Goal: Task Accomplishment & Management: Use online tool/utility

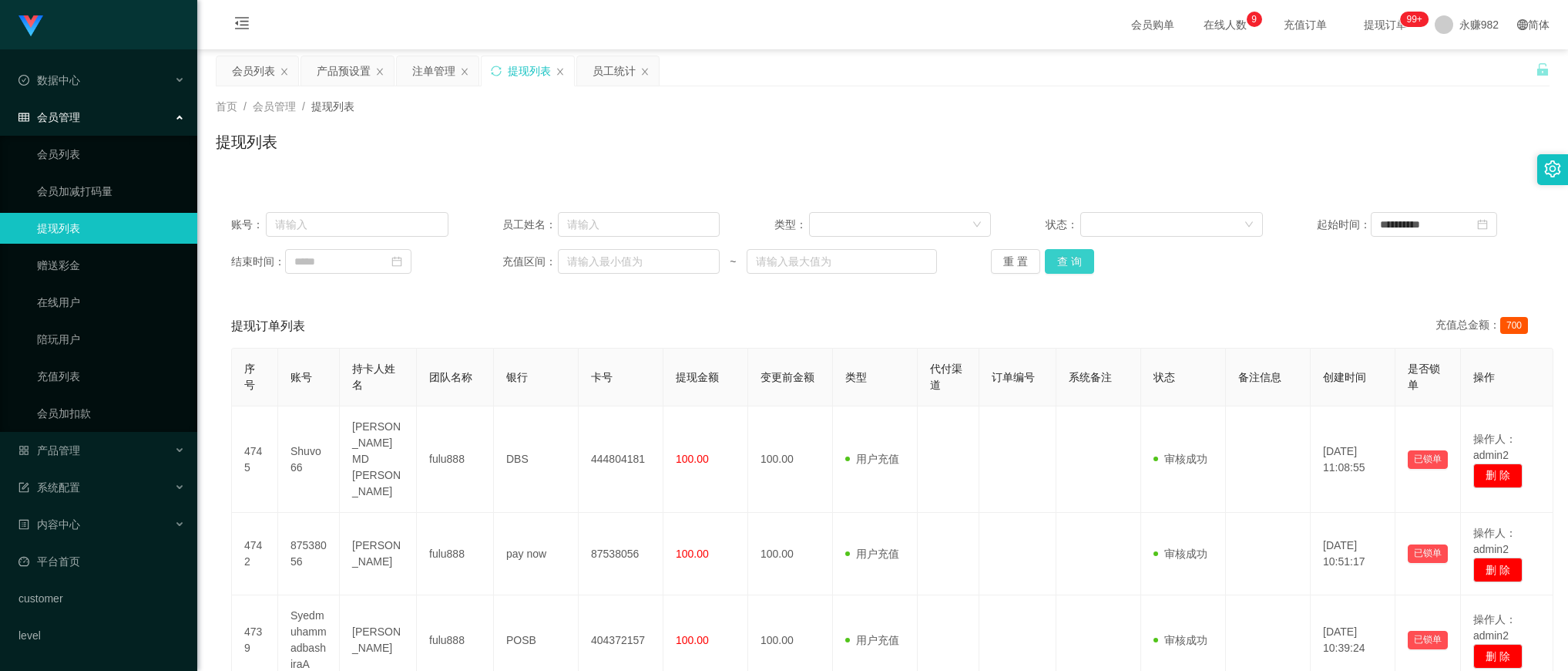
scroll to position [96, 0]
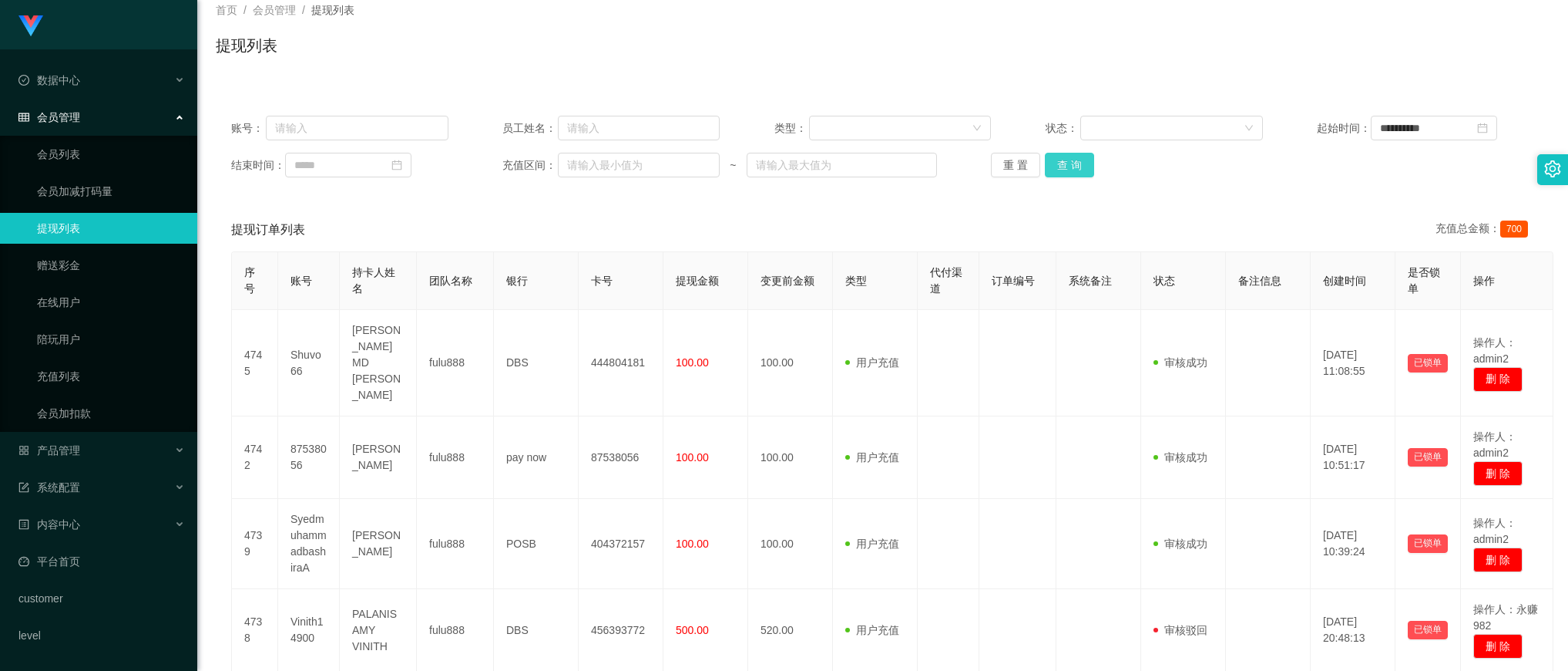
click at [1053, 158] on button "查 询" at bounding box center [1069, 164] width 49 height 24
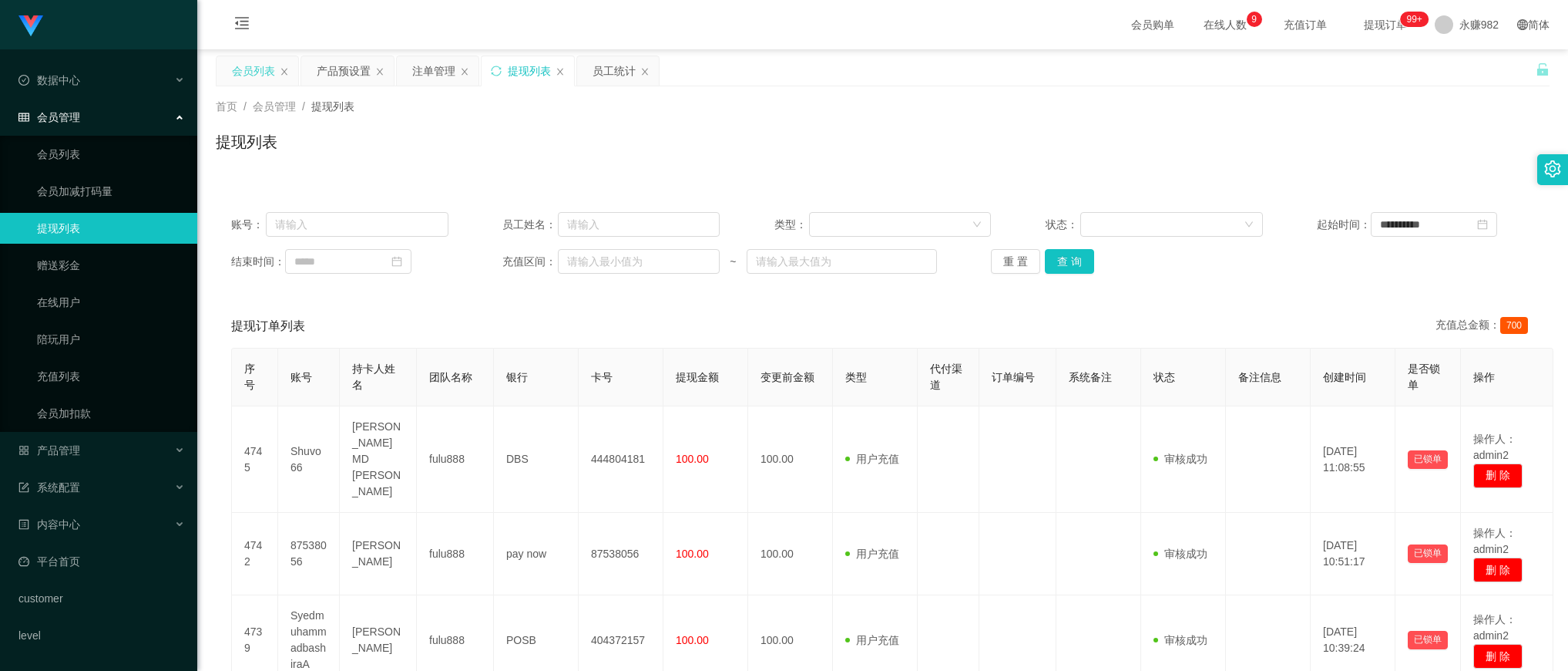
click at [247, 74] on div "会员列表" at bounding box center [254, 71] width 43 height 30
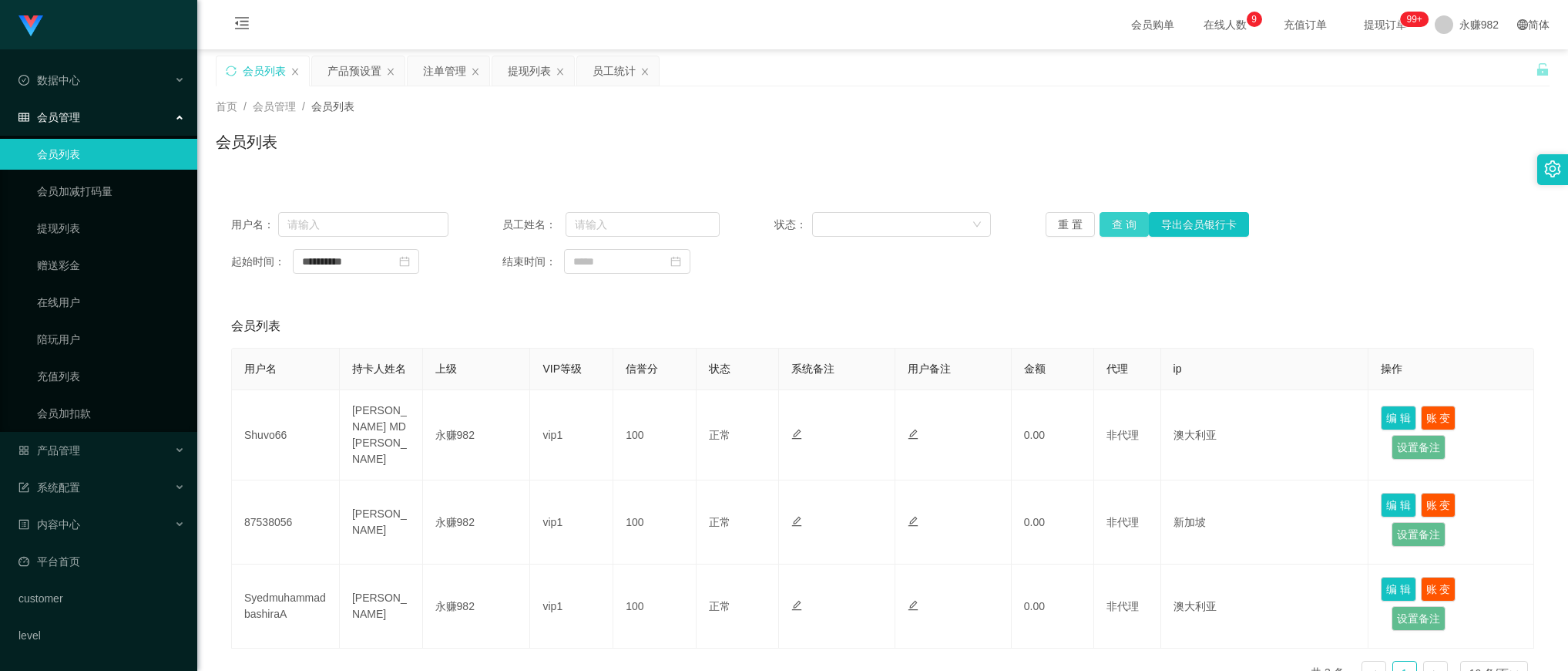
click at [1133, 231] on button "查 询" at bounding box center [1123, 223] width 49 height 24
click at [376, 226] on input "text" at bounding box center [363, 223] width 170 height 24
paste input "87538056"
type input "87538056"
click at [1123, 225] on button "查 询" at bounding box center [1123, 223] width 49 height 24
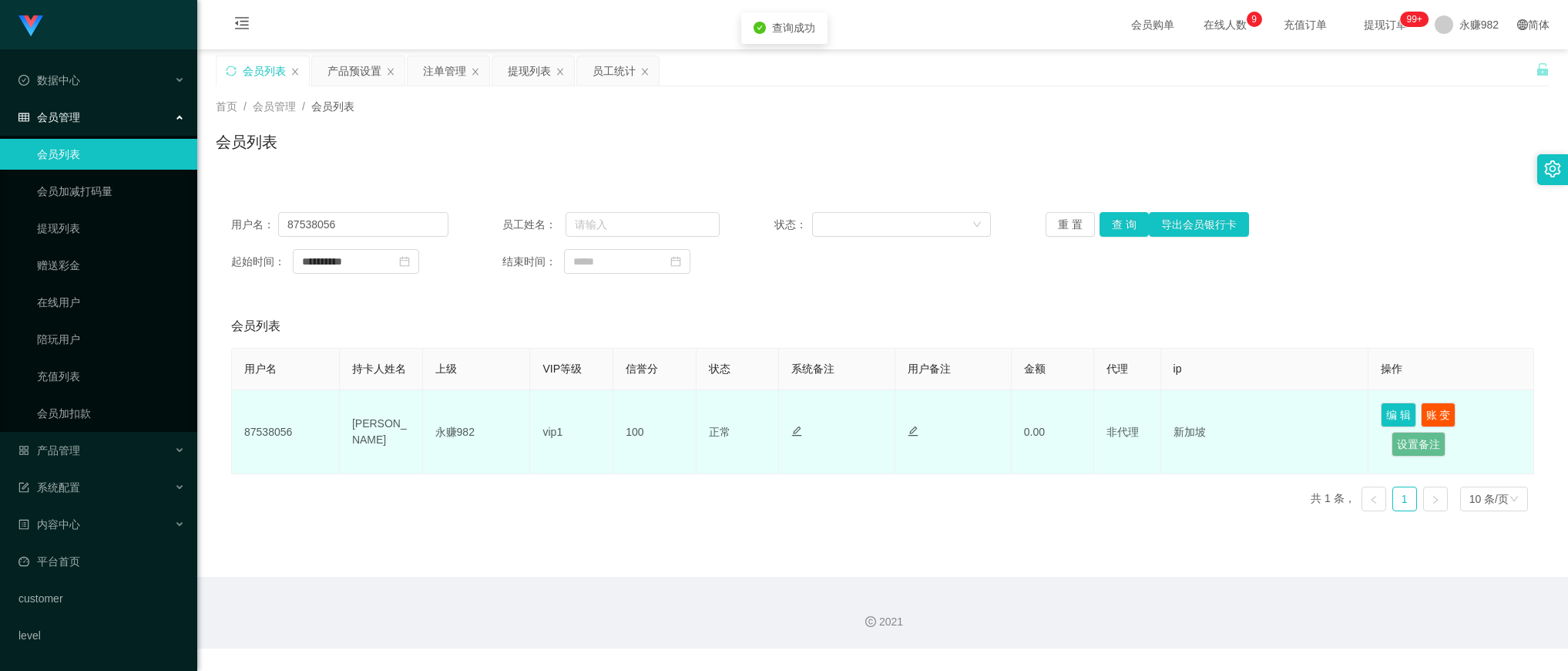
click at [282, 428] on td "87538056" at bounding box center [286, 432] width 108 height 84
copy td "87538056"
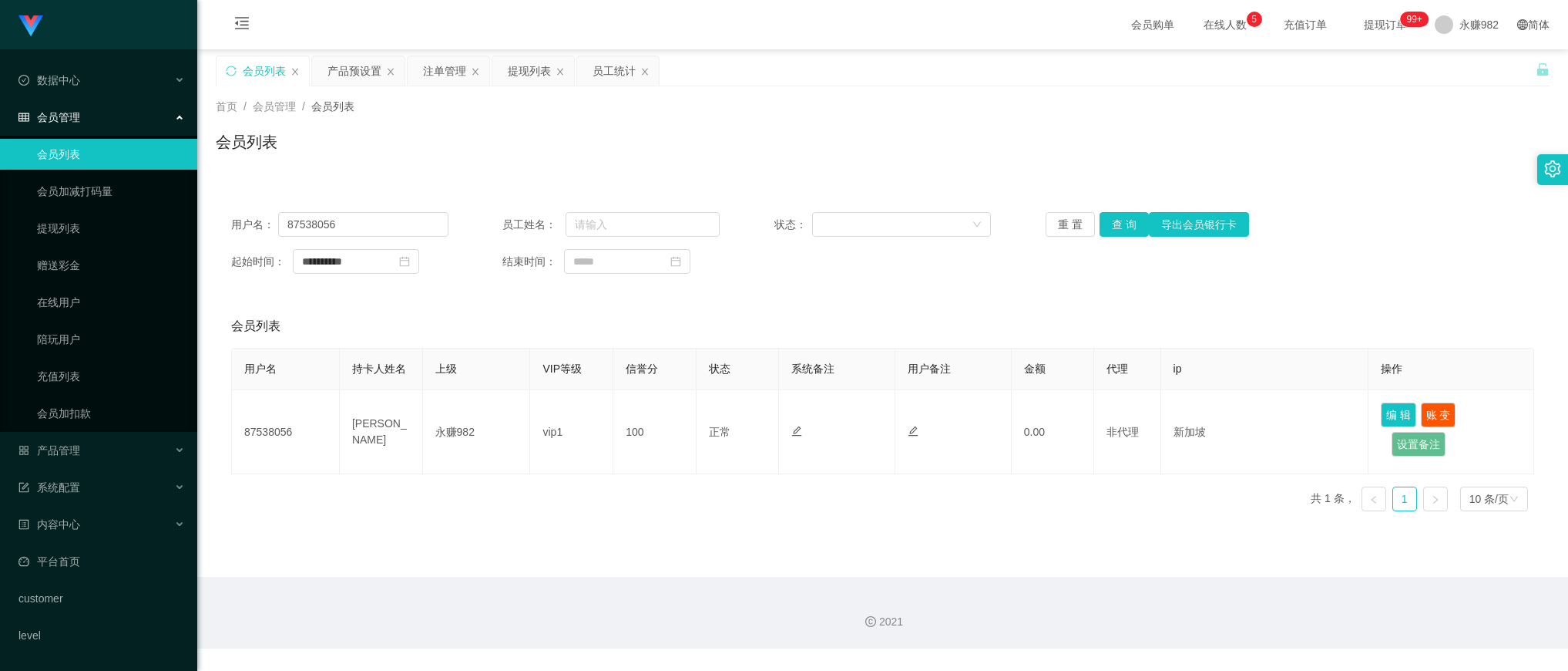
click at [884, 155] on div "会员列表" at bounding box center [882, 148] width 1333 height 36
click at [1111, 221] on button "查 询" at bounding box center [1123, 223] width 49 height 24
click at [364, 83] on div "产品预设置" at bounding box center [354, 71] width 54 height 30
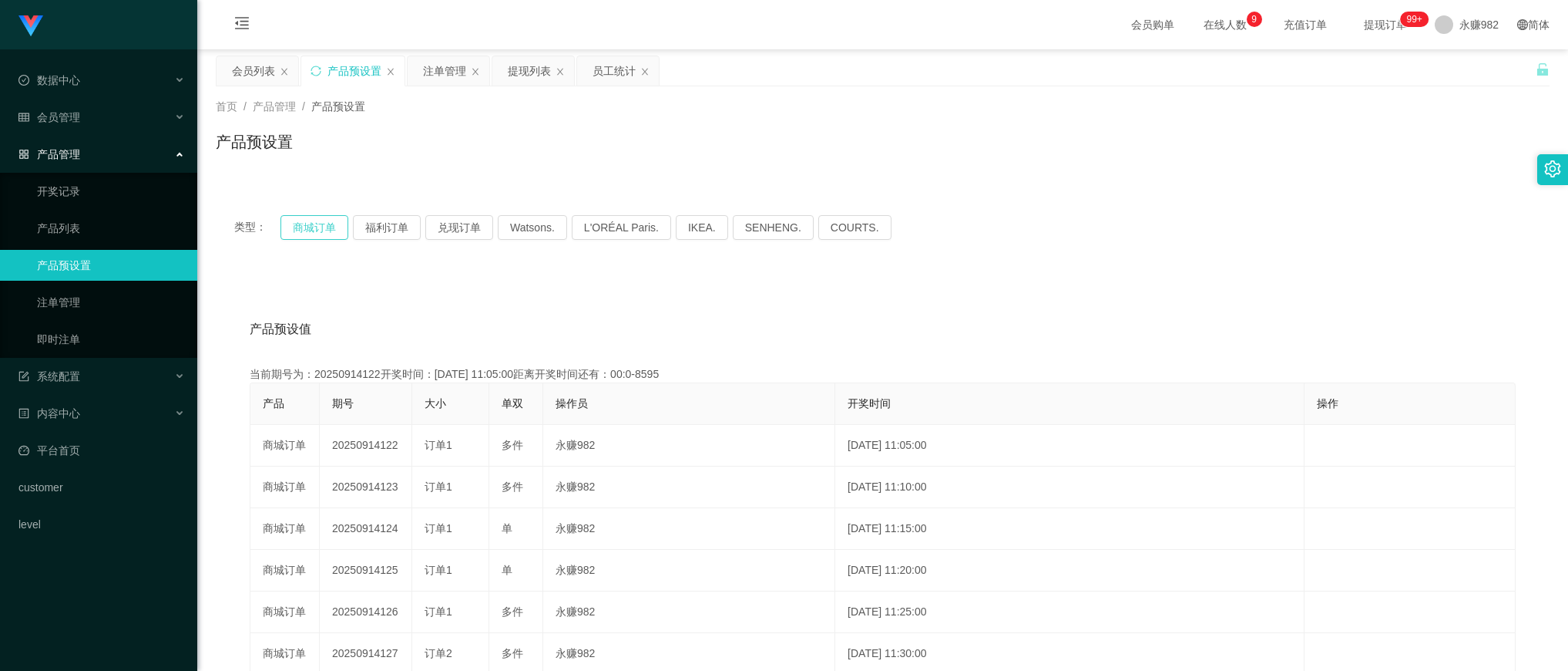
click at [332, 229] on button "商城订单" at bounding box center [315, 227] width 68 height 24
click at [368, 215] on button "福利订单" at bounding box center [387, 227] width 68 height 24
click at [374, 216] on button "福利订单" at bounding box center [387, 227] width 68 height 24
click at [375, 216] on button "福利订单" at bounding box center [387, 227] width 68 height 24
click at [321, 221] on button "商城订单" at bounding box center [315, 227] width 68 height 24
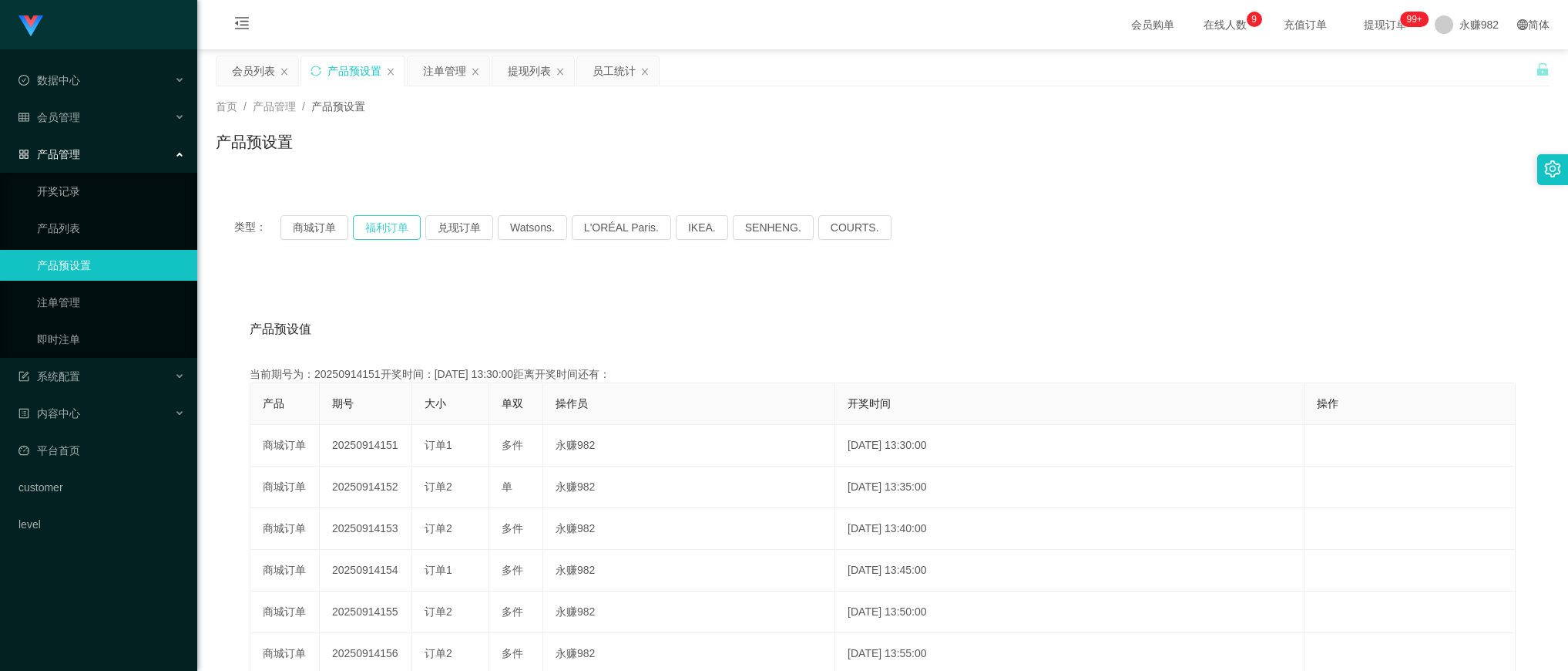
click at [386, 220] on button "福利订单" at bounding box center [387, 227] width 68 height 24
click at [417, 221] on button "福利订单" at bounding box center [387, 227] width 68 height 24
click at [407, 222] on button "福利订单" at bounding box center [387, 227] width 68 height 24
click at [437, 69] on div "注单管理" at bounding box center [445, 71] width 43 height 30
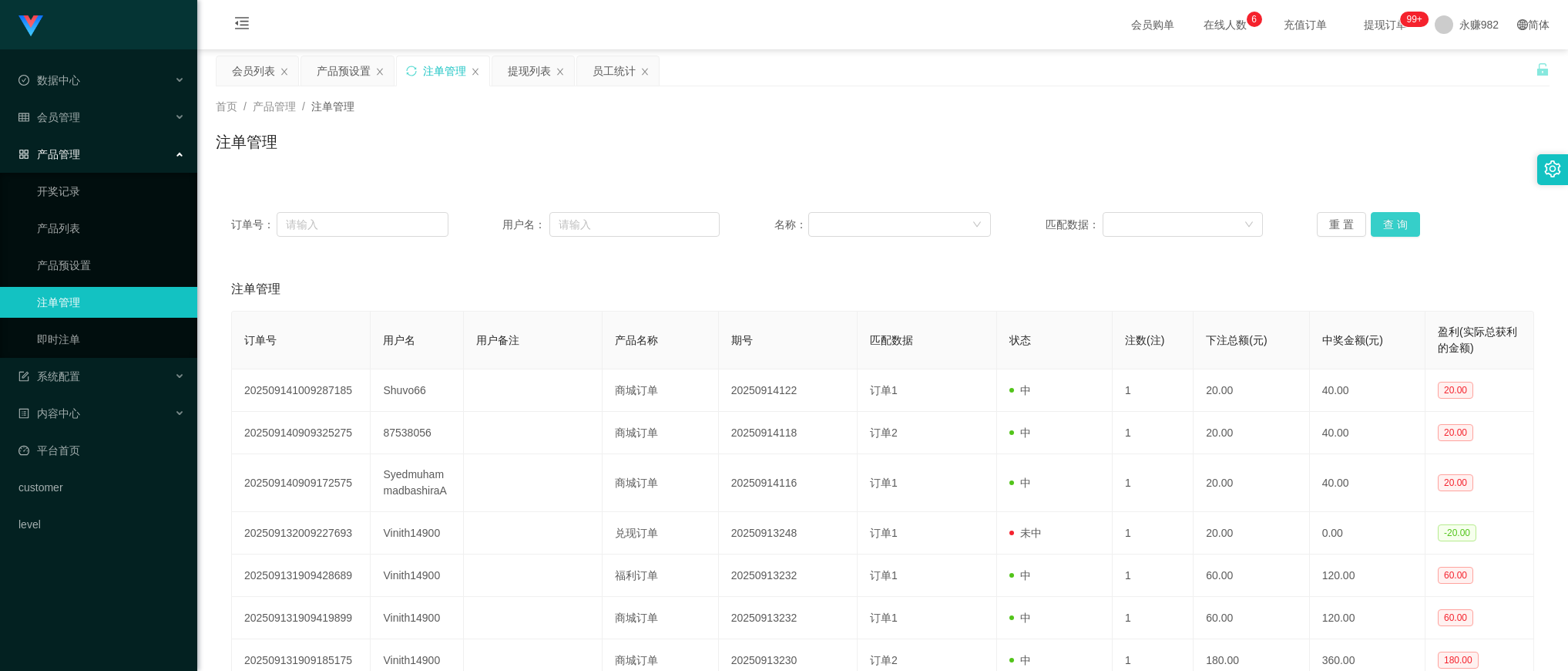
click at [1402, 223] on button "查 询" at bounding box center [1395, 223] width 49 height 24
drag, startPoint x: 351, startPoint y: 66, endPoint x: 359, endPoint y: 74, distance: 11.3
click at [351, 66] on div "产品预设置" at bounding box center [343, 71] width 54 height 30
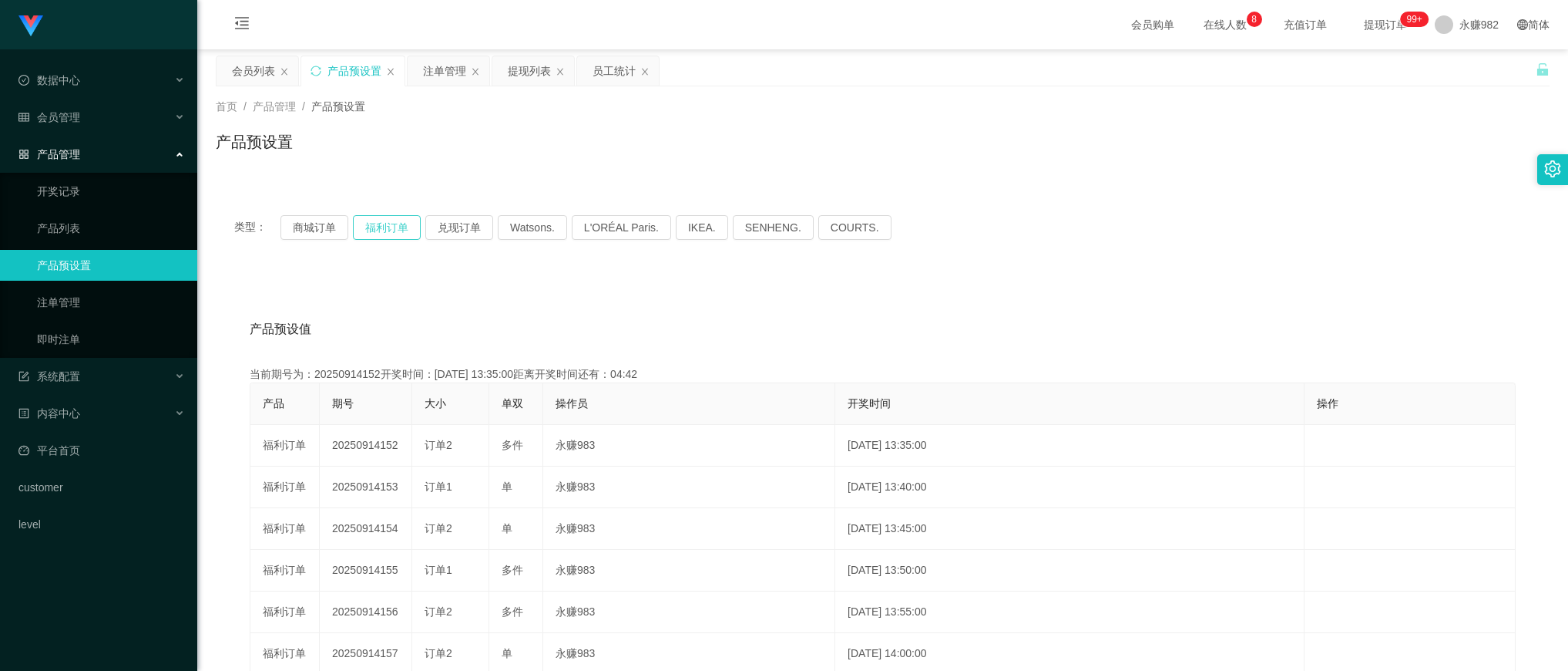
click at [386, 222] on button "福利订单" at bounding box center [387, 227] width 68 height 24
click at [431, 75] on div "注单管理" at bounding box center [445, 71] width 43 height 30
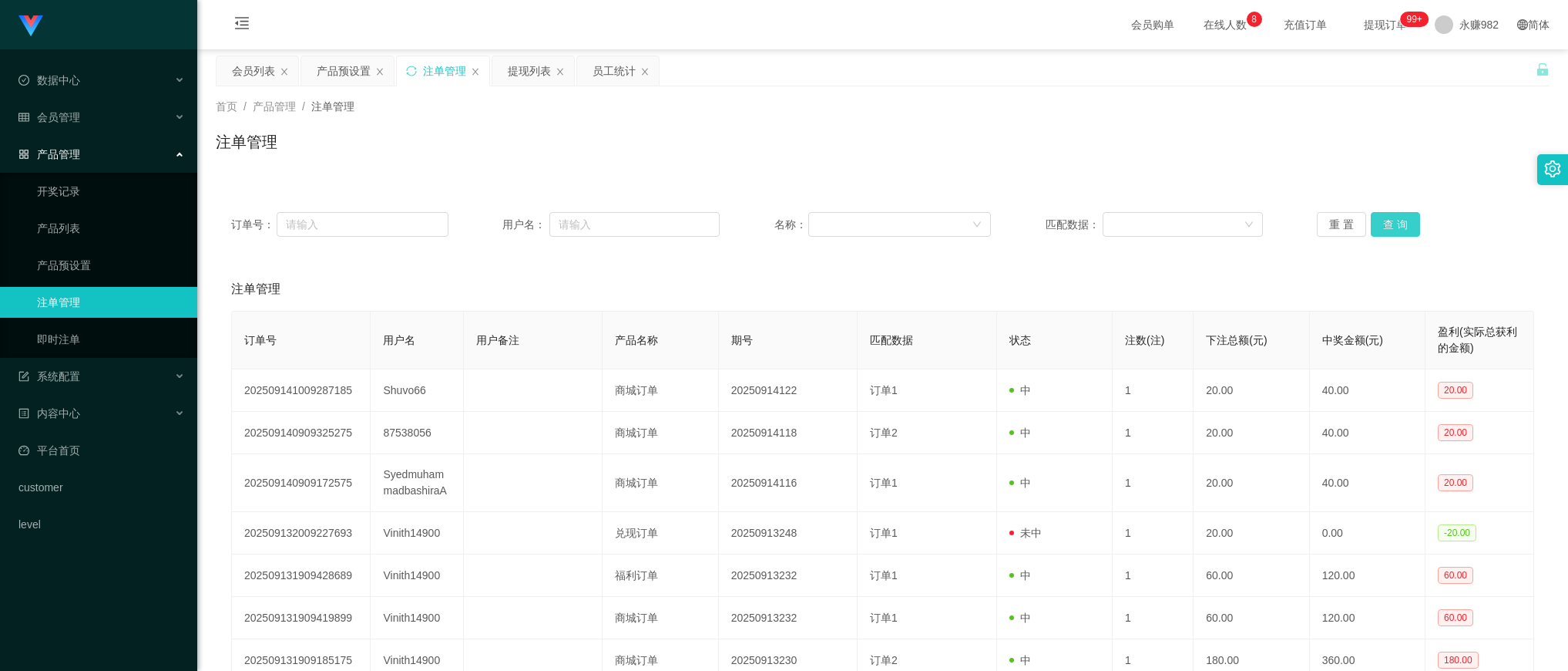
click at [1399, 231] on button "查 询" at bounding box center [1395, 223] width 49 height 24
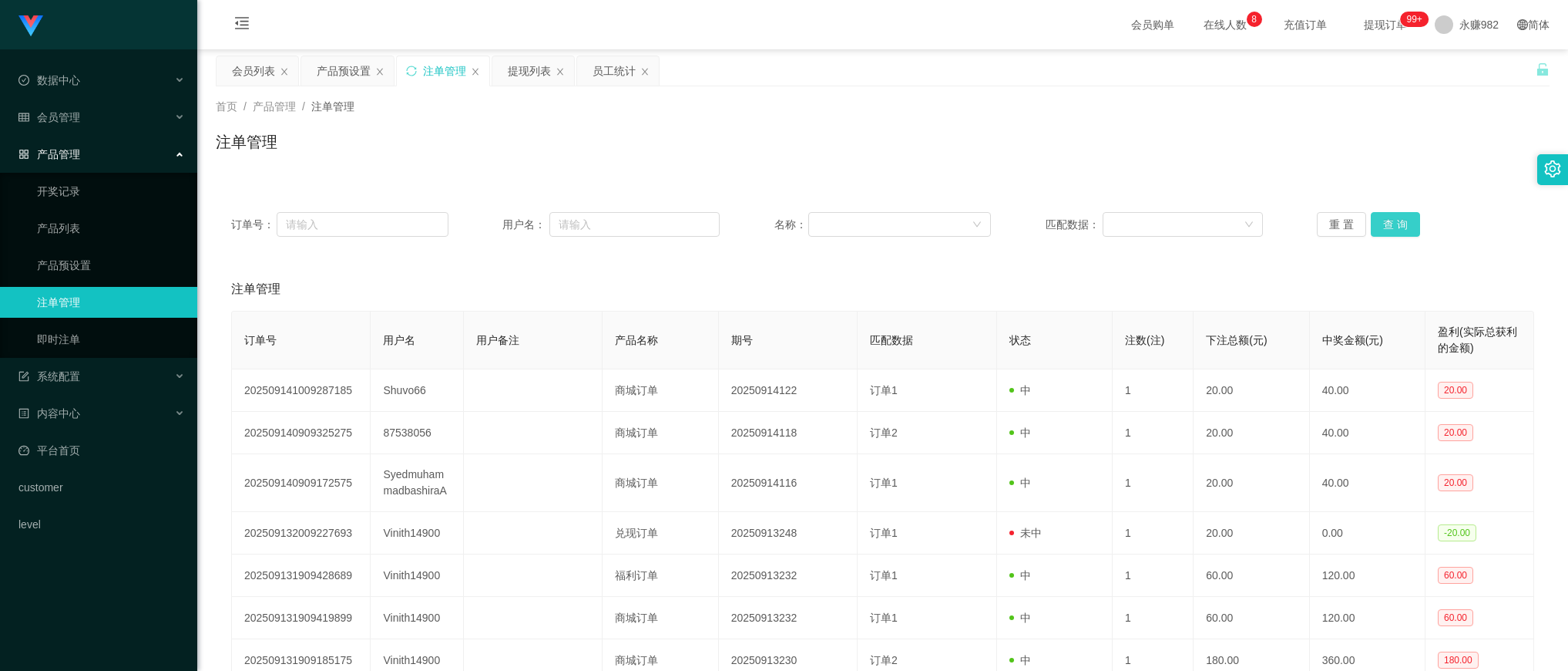
click at [1403, 232] on button "查 询" at bounding box center [1395, 223] width 49 height 24
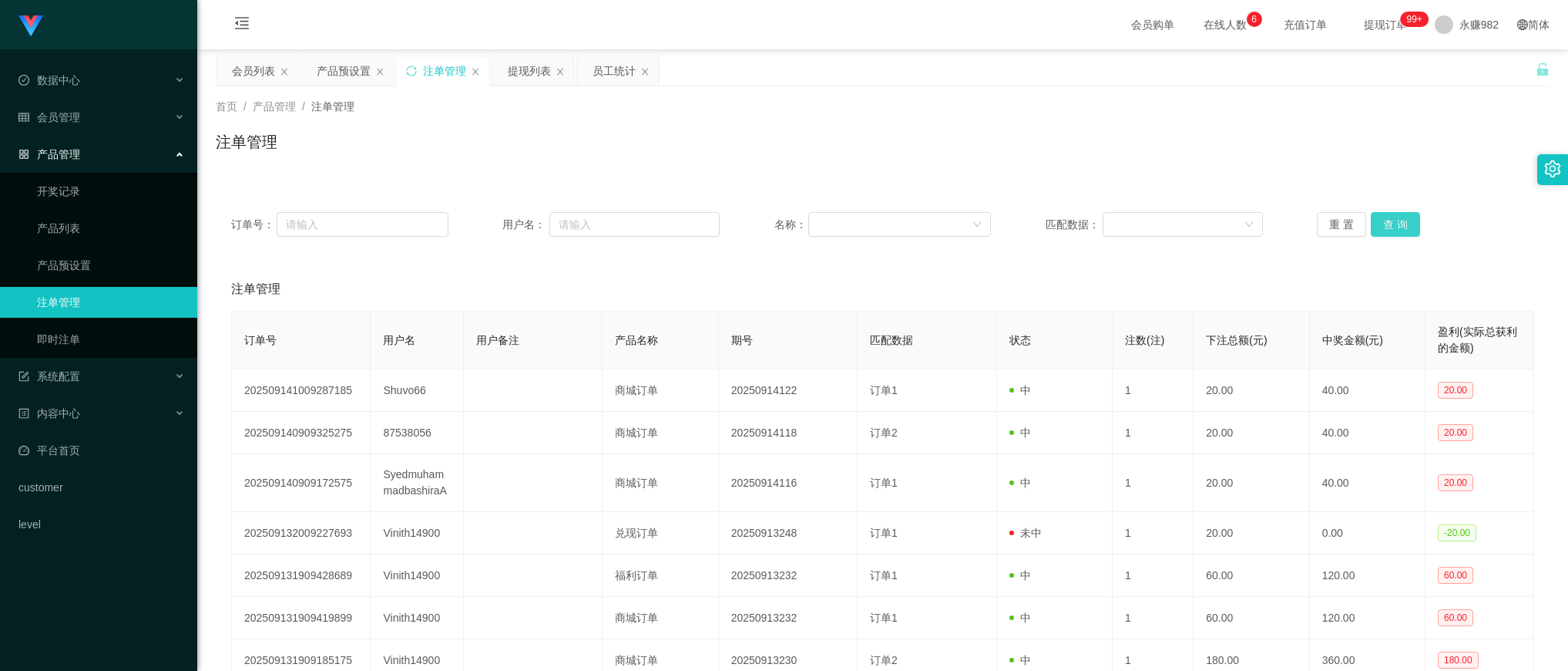
click at [1403, 232] on button "查 询" at bounding box center [1395, 223] width 49 height 24
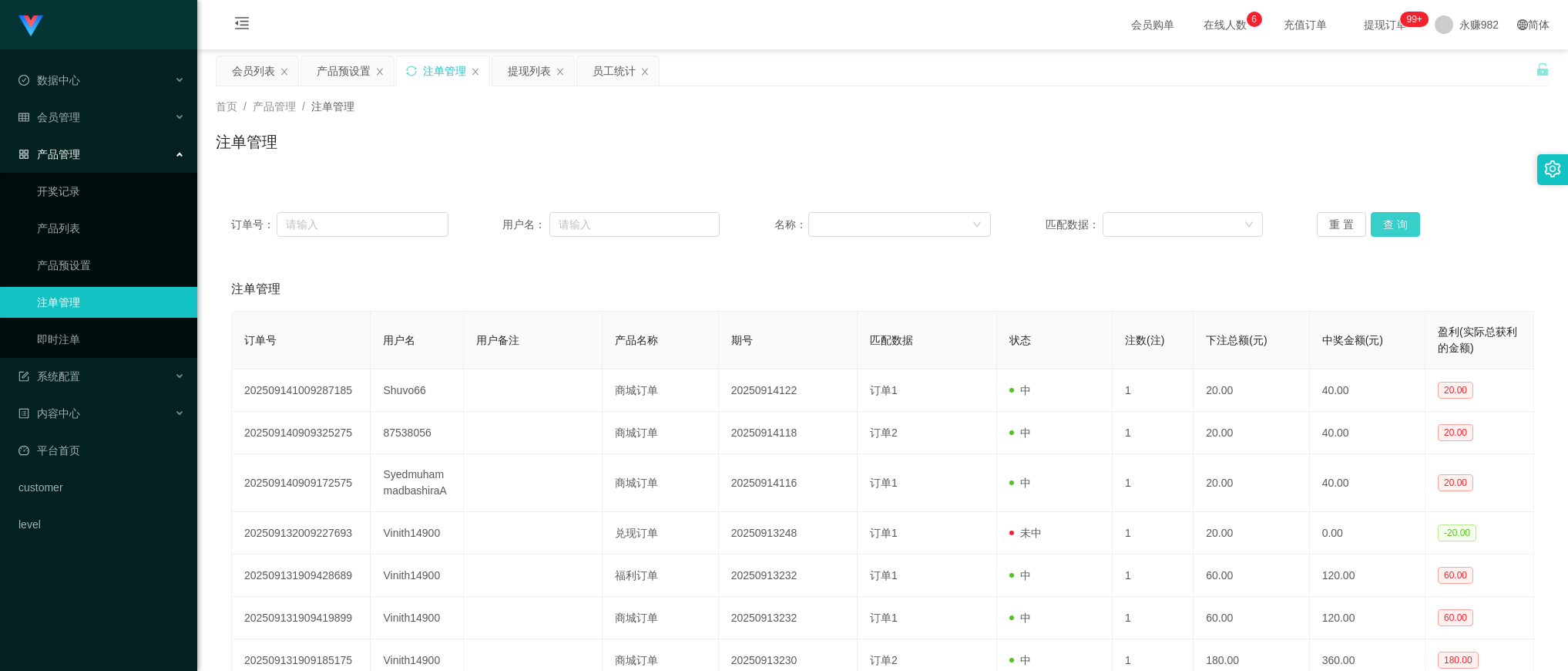
click at [1403, 232] on button "查 询" at bounding box center [1395, 223] width 49 height 24
click at [1382, 225] on button "查 询" at bounding box center [1395, 223] width 49 height 24
click at [1385, 216] on button "查 询" at bounding box center [1395, 223] width 49 height 24
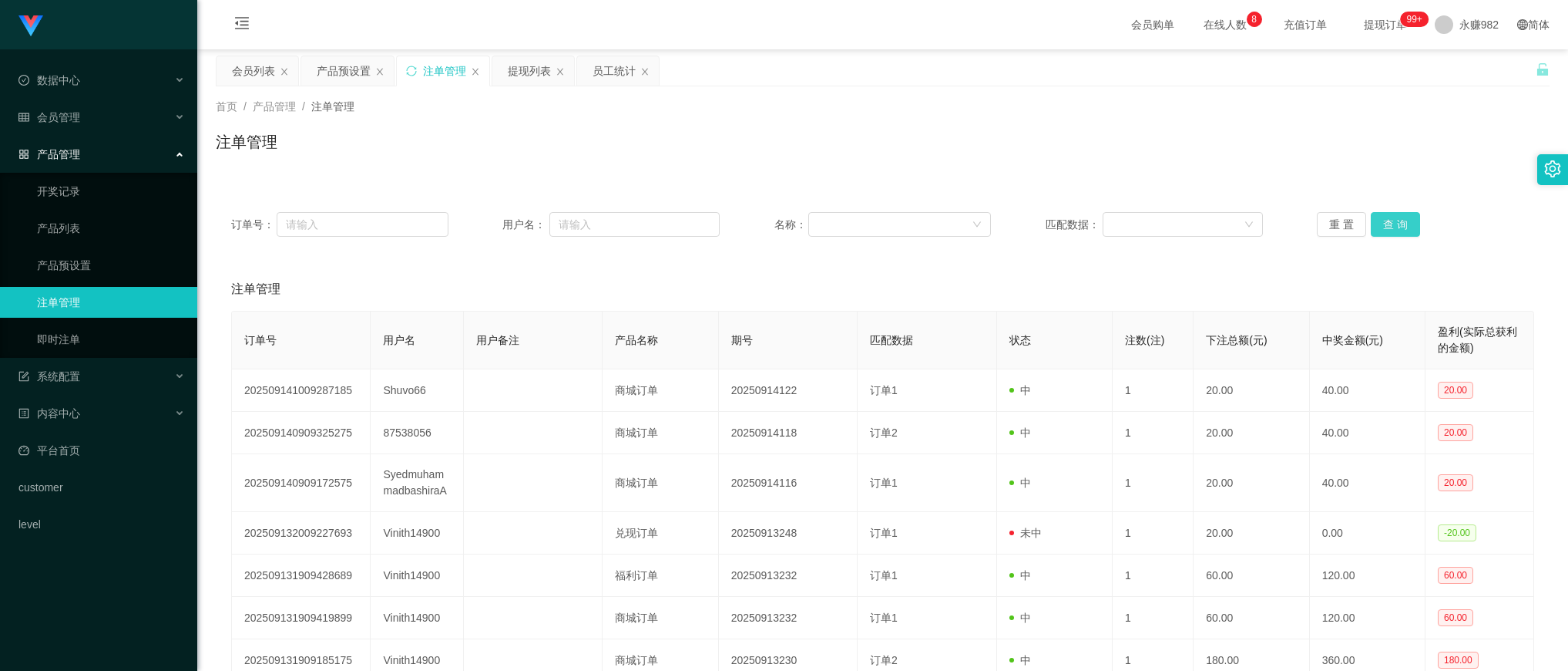
click at [1385, 216] on button "查 询" at bounding box center [1395, 223] width 49 height 24
click at [1402, 229] on button "查 询" at bounding box center [1395, 223] width 49 height 24
click at [1400, 202] on div "订单号： 用户名： 名称： 匹配数据： 重 置 查 询" at bounding box center [882, 224] width 1333 height 56
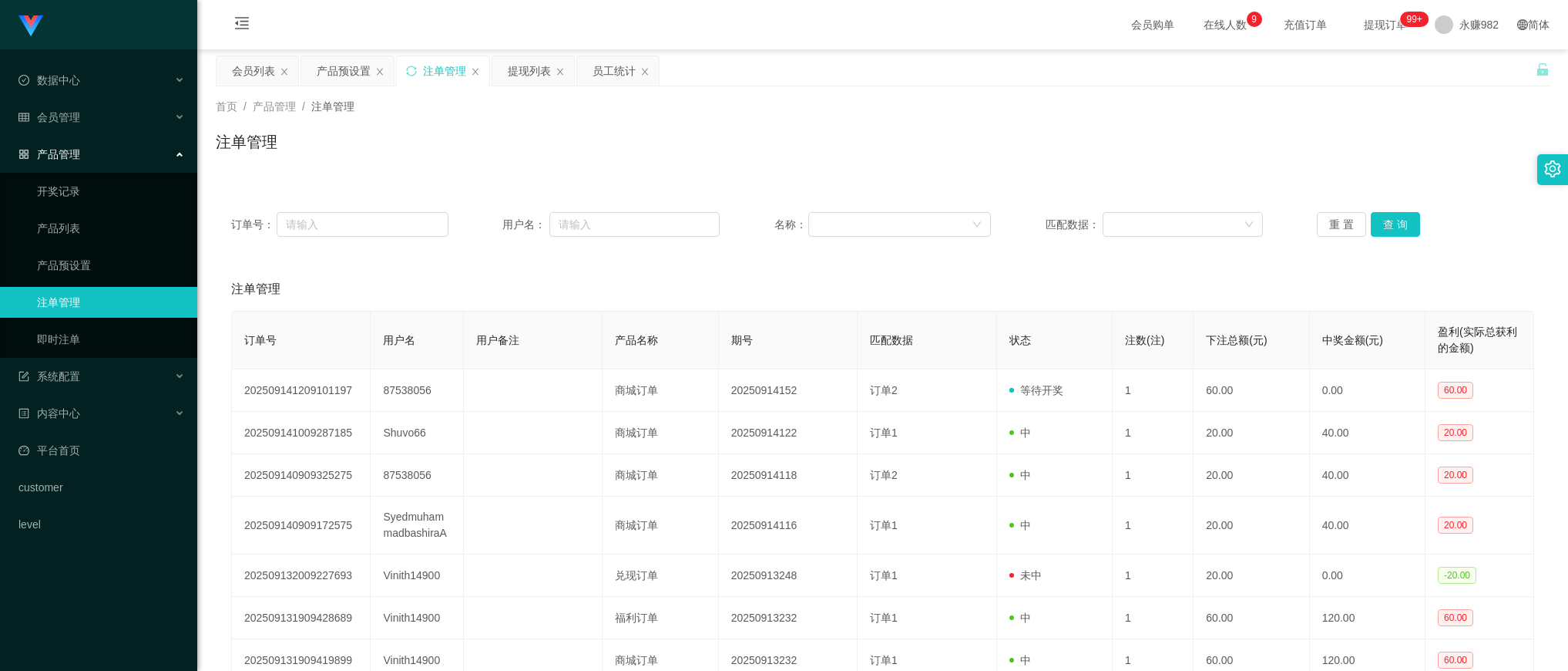
click at [1400, 202] on div "订单号： 用户名： 名称： 匹配数据： 重 置 查 询" at bounding box center [882, 224] width 1333 height 56
click at [1397, 216] on button "查 询" at bounding box center [1395, 223] width 49 height 24
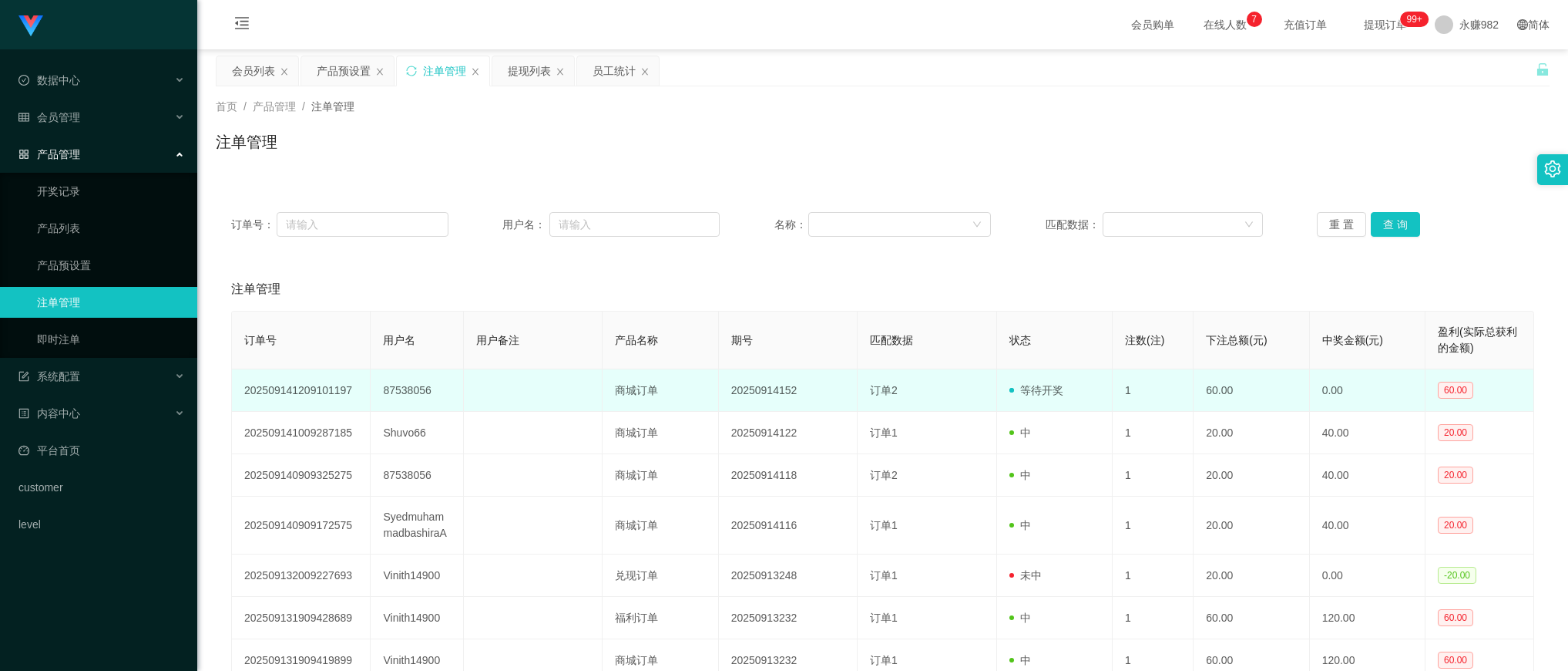
click at [416, 383] on td "87538056" at bounding box center [416, 390] width 92 height 42
click at [416, 384] on td "87538056" at bounding box center [416, 390] width 92 height 42
copy td "87538056"
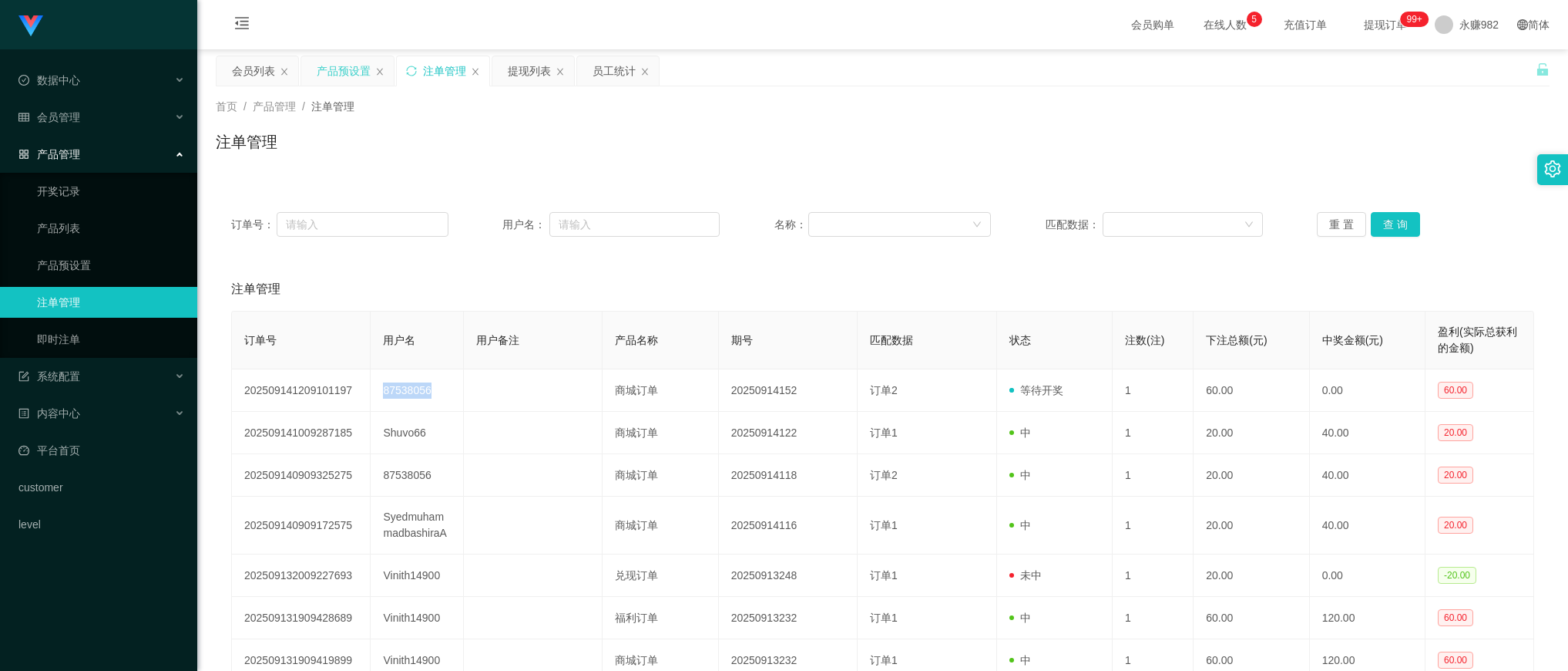
click at [321, 79] on div "产品预设置" at bounding box center [343, 71] width 54 height 30
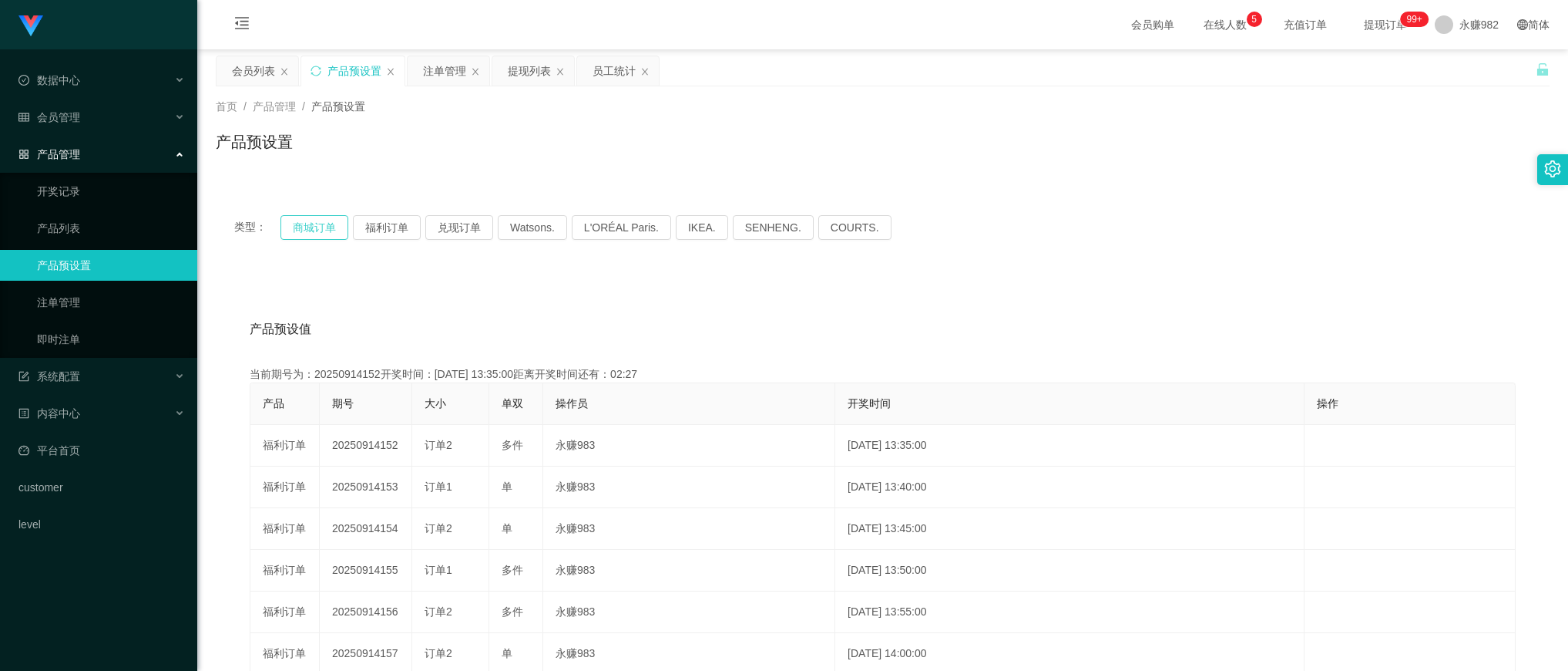
click at [309, 223] on button "商城订单" at bounding box center [315, 227] width 68 height 24
click at [1003, 265] on div "类型： 商城订单 福利订单 兑现订单 Watsons. L'ORÉAL Paris. IKEA. [GEOGRAPHIC_DATA]. COURTS. 产品预…" at bounding box center [882, 553] width 1333 height 712
click at [314, 232] on button "商城订单" at bounding box center [315, 227] width 68 height 24
click at [439, 74] on div "注单管理" at bounding box center [445, 71] width 43 height 30
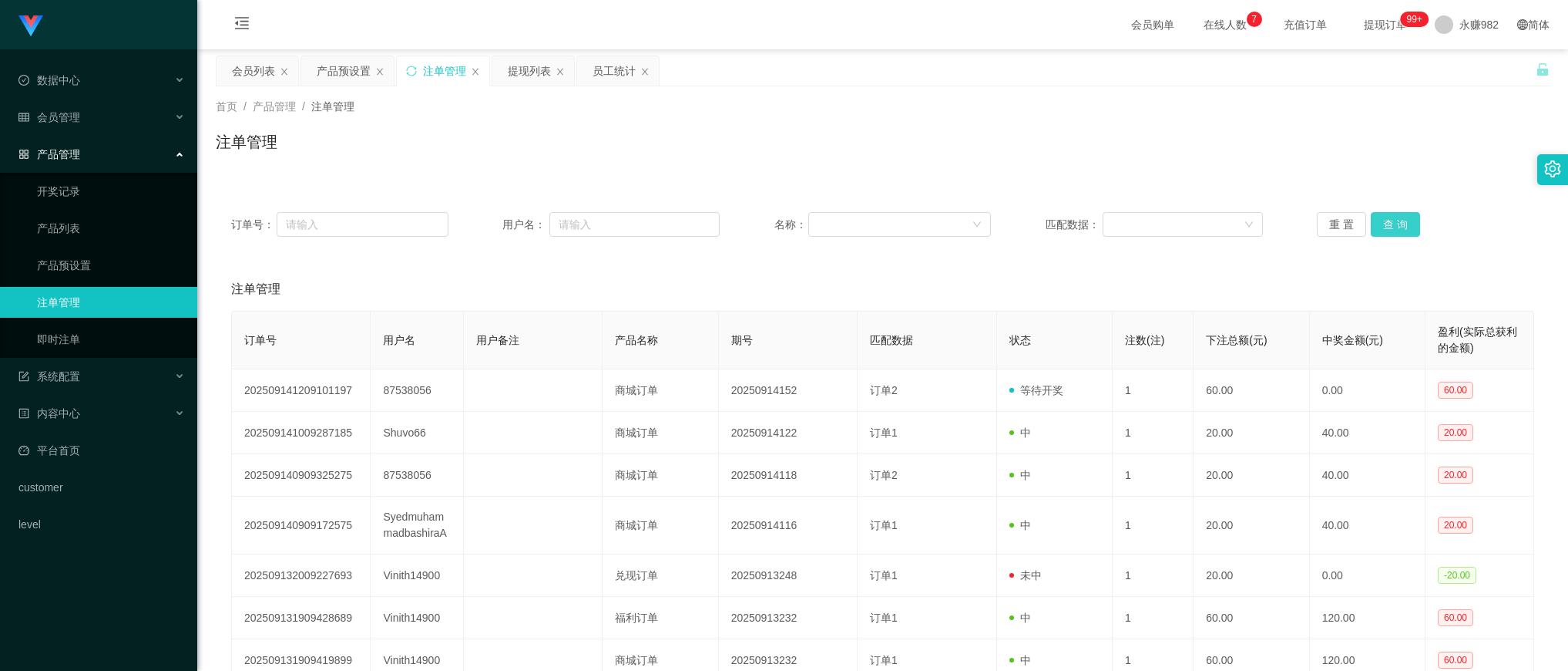
click at [1381, 221] on button "查 询" at bounding box center [1395, 223] width 49 height 24
click at [1380, 222] on button "查 询" at bounding box center [1395, 223] width 49 height 24
click at [248, 63] on div "会员列表" at bounding box center [254, 71] width 43 height 30
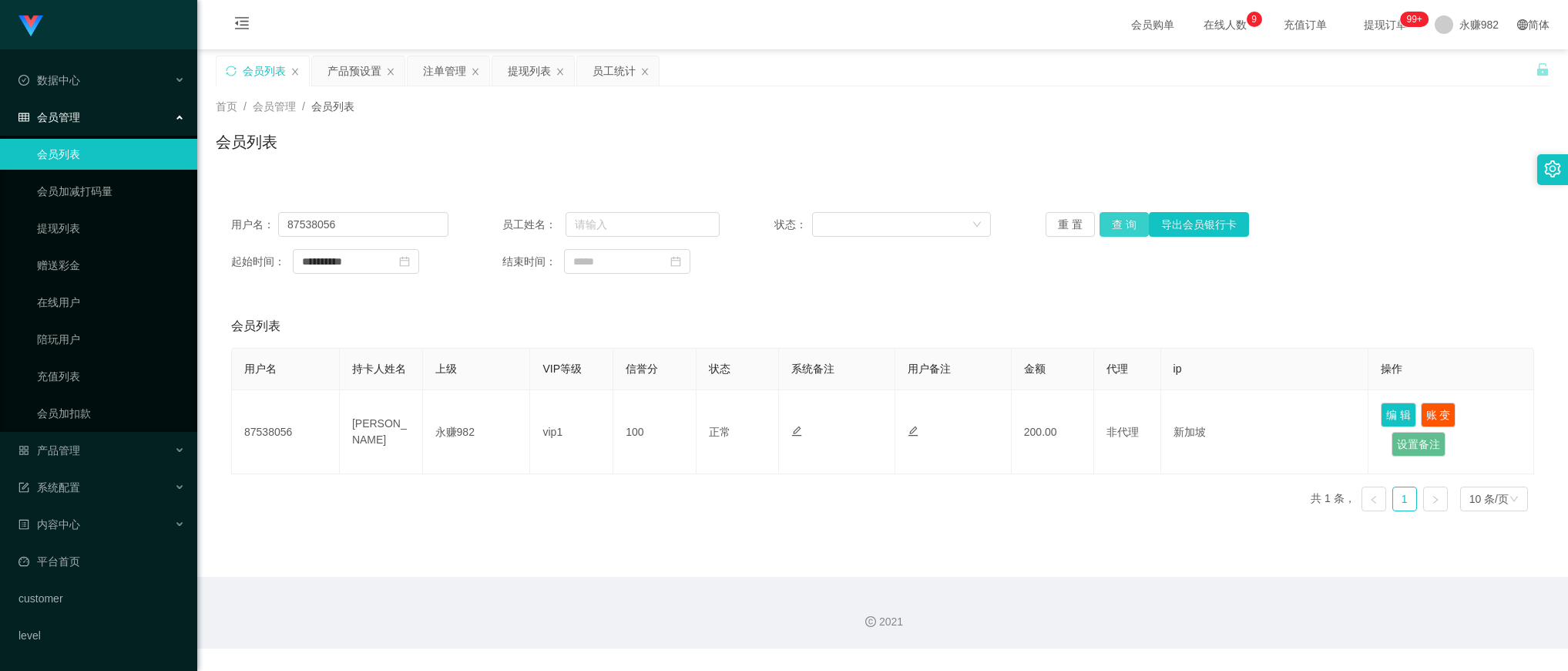
click at [1120, 225] on button "查 询" at bounding box center [1123, 223] width 49 height 24
click at [413, 223] on input "87538056" at bounding box center [363, 223] width 170 height 24
click at [1112, 221] on button "查 询" at bounding box center [1123, 223] width 49 height 24
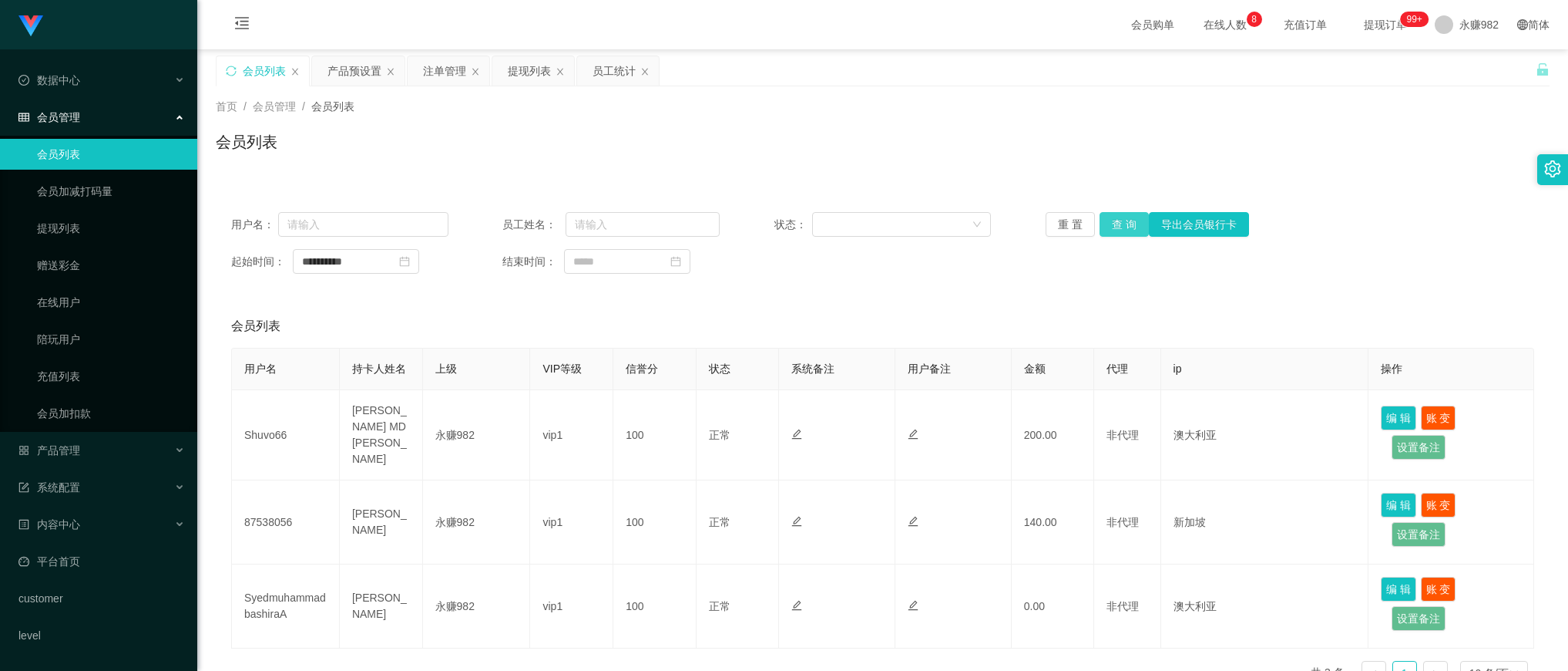
click at [1113, 217] on button "查 询" at bounding box center [1123, 223] width 49 height 24
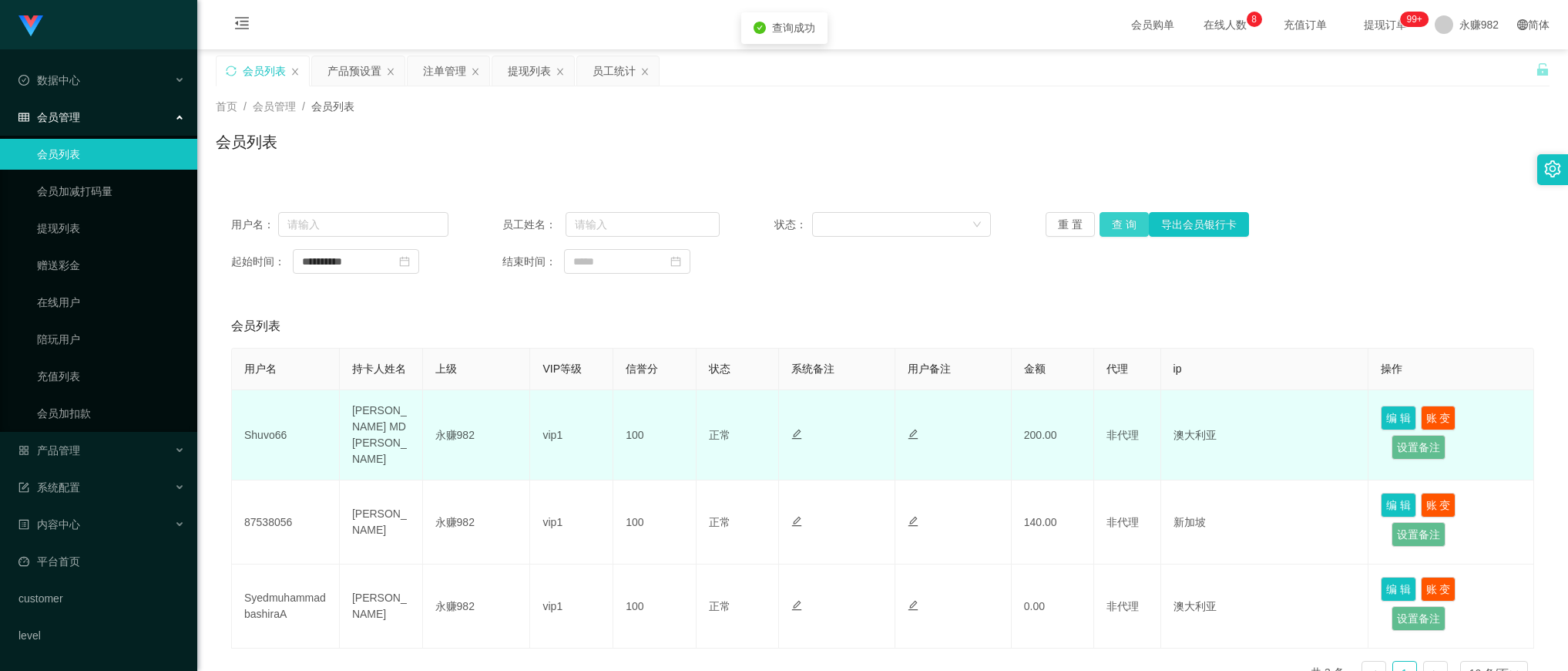
scroll to position [93, 0]
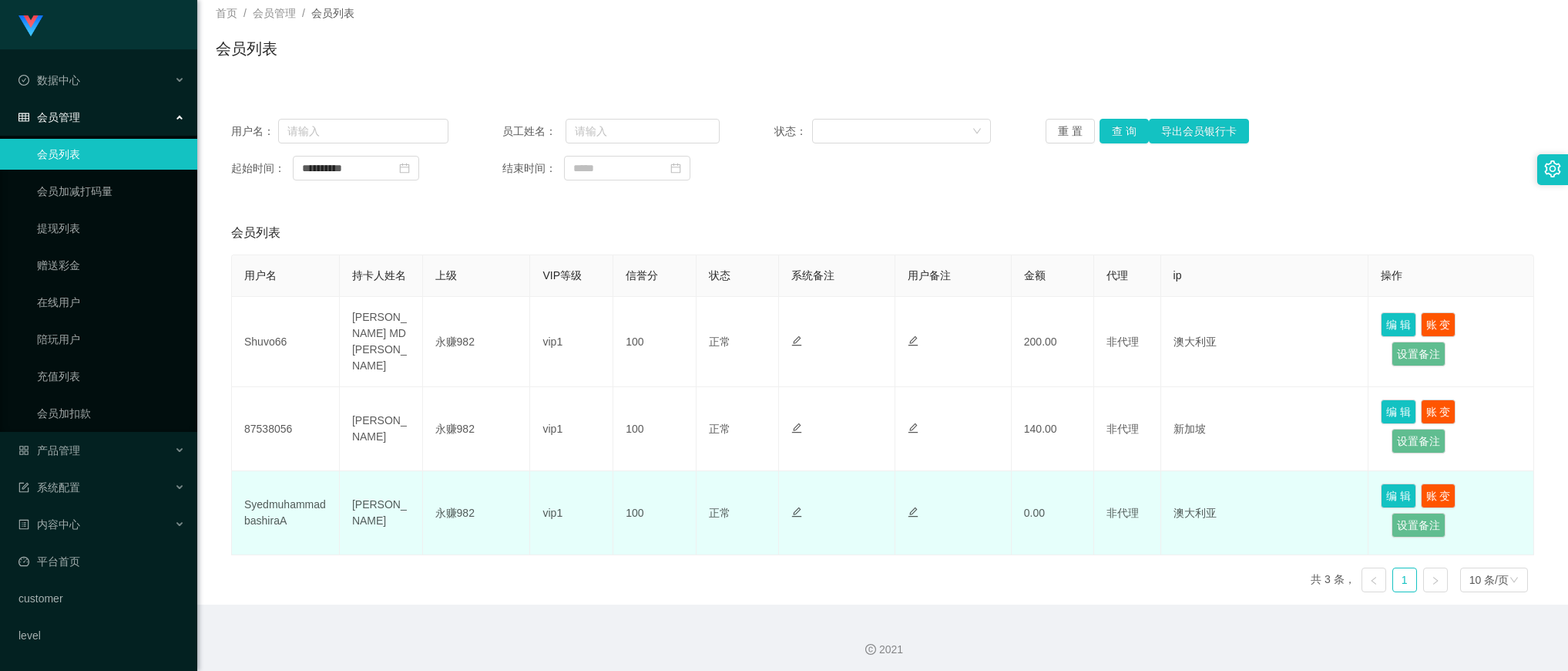
click at [276, 498] on td "SyedmuhammadbashiraA" at bounding box center [286, 513] width 108 height 84
copy td "SyedmuhammadbashiraA"
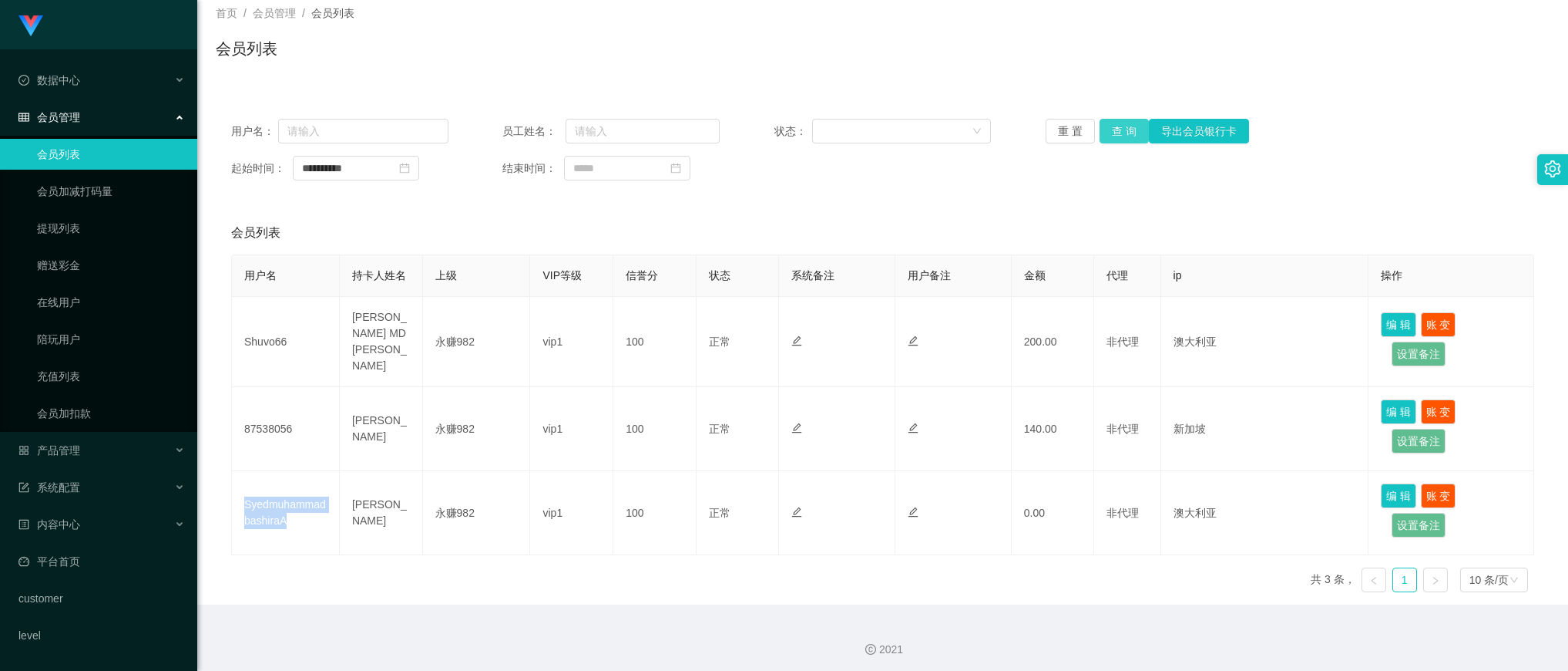
click at [1108, 129] on button "查 询" at bounding box center [1123, 130] width 49 height 24
click at [867, 236] on div "会员列表" at bounding box center [882, 232] width 1303 height 43
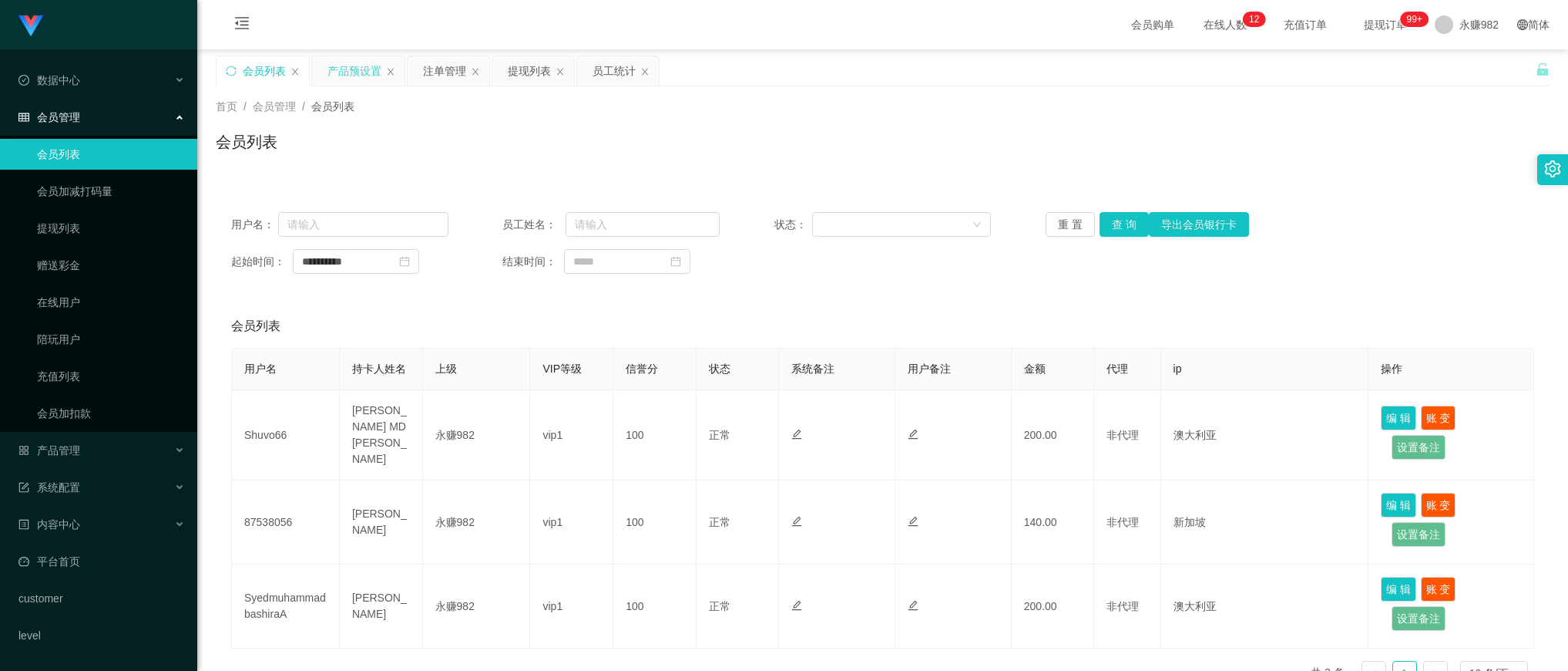
click at [359, 72] on div "产品预设置" at bounding box center [354, 71] width 54 height 30
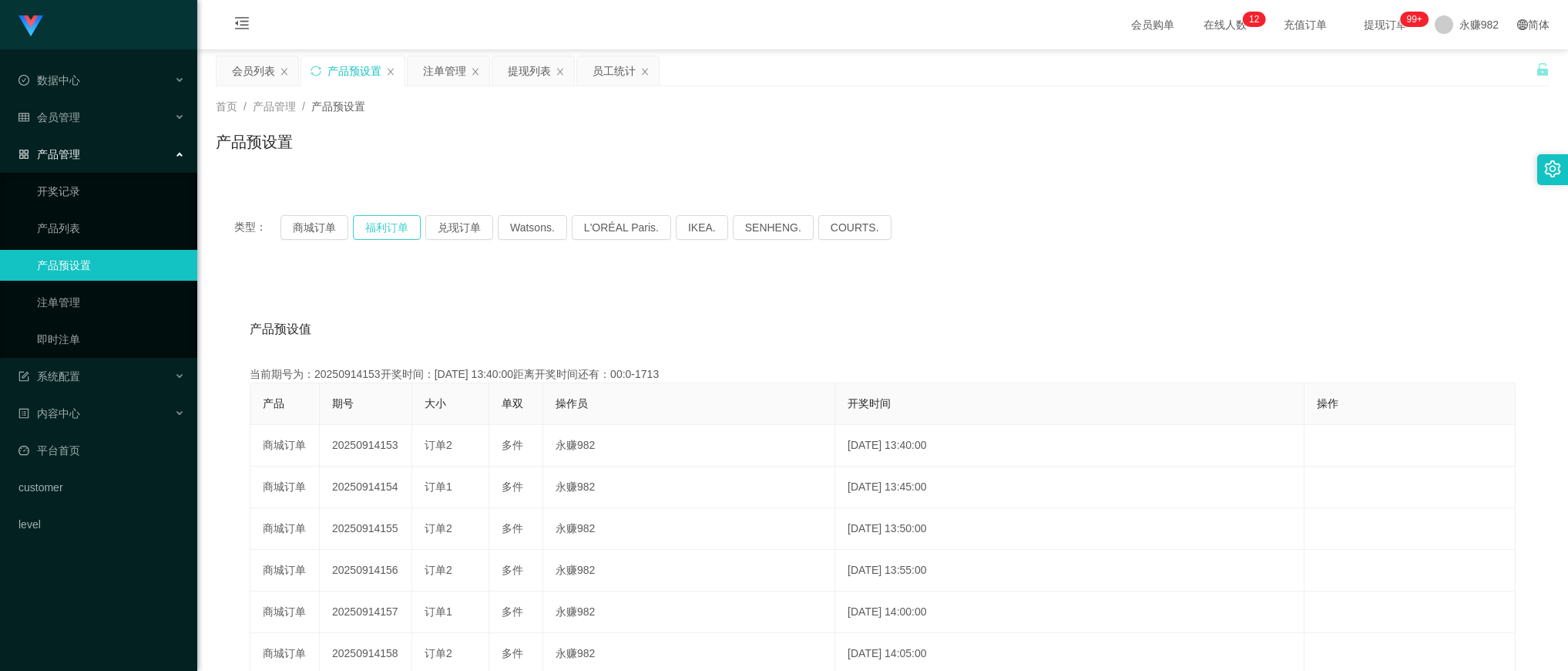
click at [397, 221] on button "福利订单" at bounding box center [387, 227] width 68 height 24
click at [397, 222] on button "福利订单" at bounding box center [387, 227] width 68 height 24
click at [304, 223] on button "商城订单" at bounding box center [315, 227] width 68 height 24
click at [374, 221] on button "福利订单" at bounding box center [387, 227] width 68 height 24
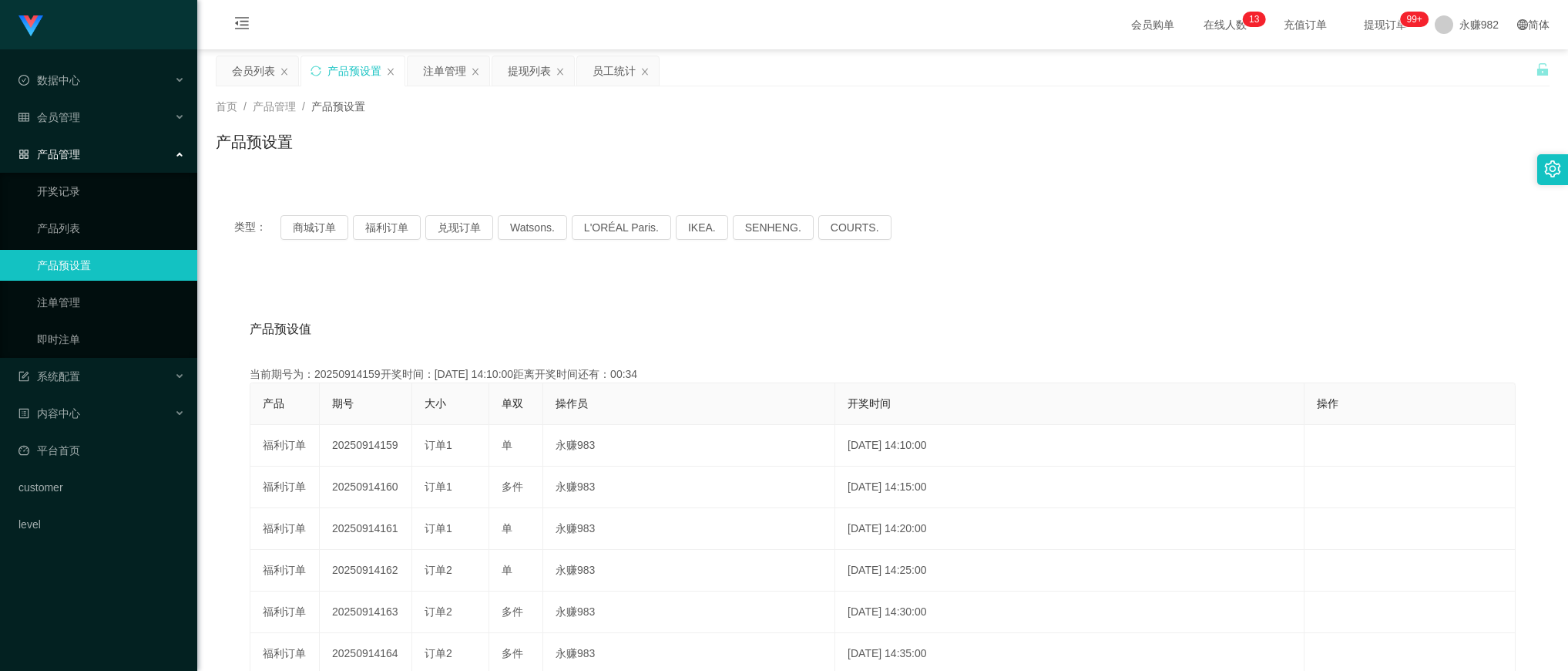
click at [1065, 187] on div "类型： 商城订单 福利订单 兑现订单 Watsons. L'ORÉAL Paris. IKEA. [GEOGRAPHIC_DATA]. COURTS. 产品预…" at bounding box center [882, 543] width 1333 height 731
click at [441, 80] on div "注单管理" at bounding box center [445, 71] width 43 height 30
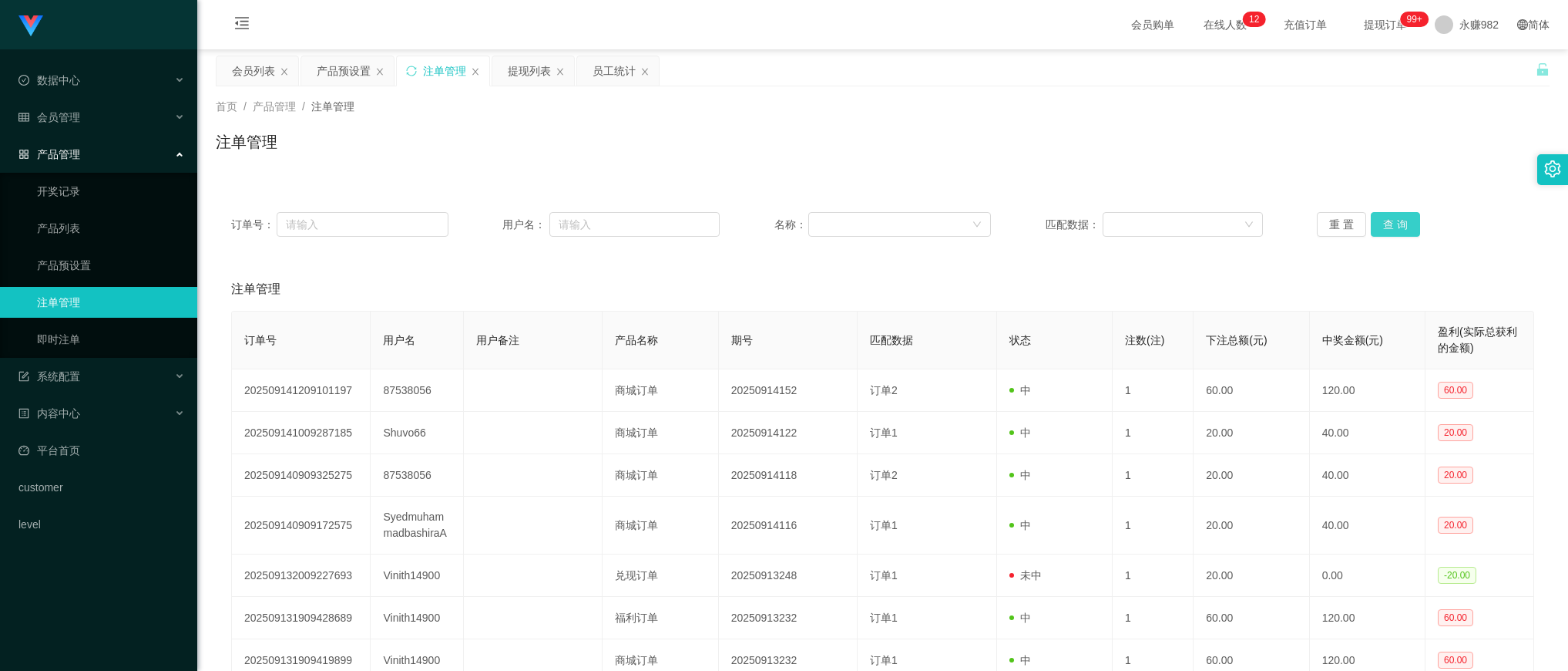
click at [1403, 223] on button "查 询" at bounding box center [1395, 223] width 49 height 24
click at [334, 69] on div "产品预设置" at bounding box center [343, 71] width 54 height 30
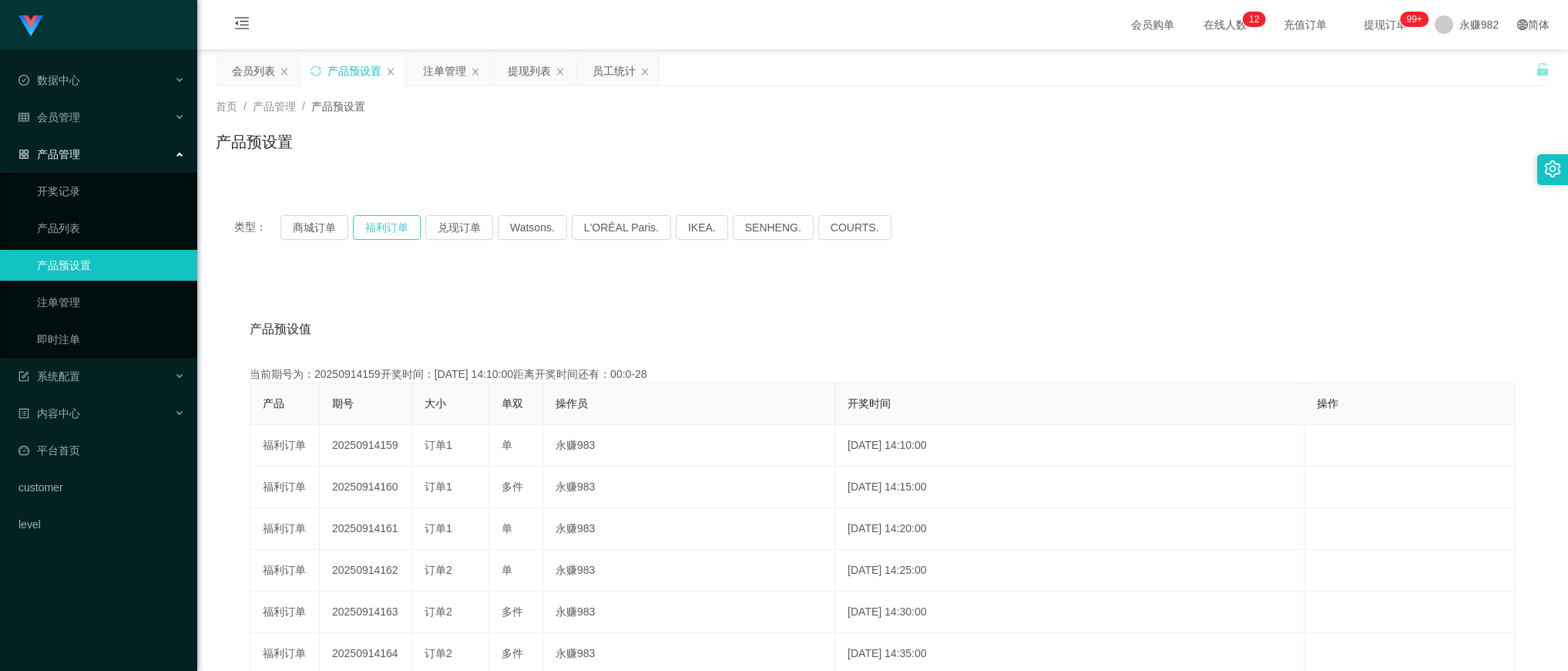
click at [405, 226] on button "福利订单" at bounding box center [387, 227] width 68 height 24
click at [431, 78] on div "注单管理" at bounding box center [445, 71] width 43 height 30
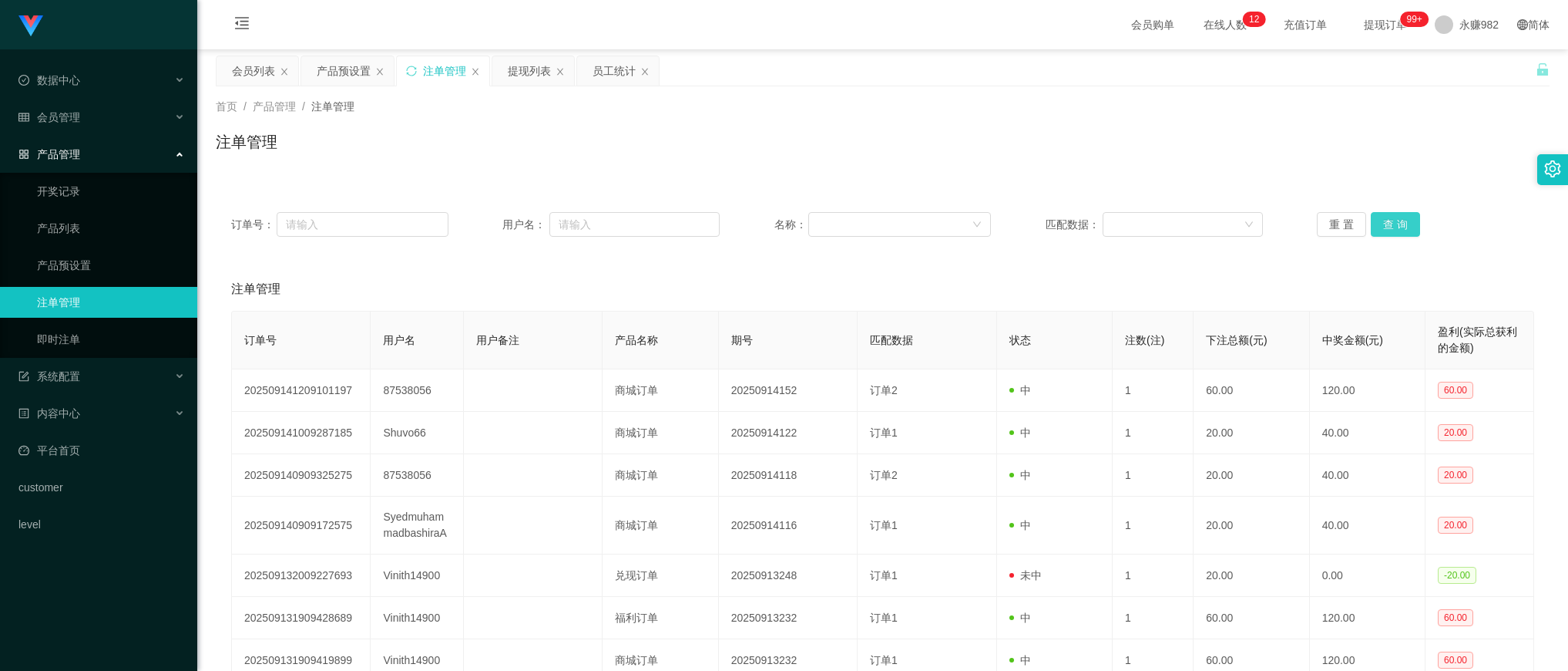
click at [1394, 230] on button "查 询" at bounding box center [1395, 223] width 49 height 24
click at [1399, 229] on button "查 询" at bounding box center [1395, 223] width 49 height 24
click at [1399, 229] on div "重 置 查 询" at bounding box center [1425, 223] width 217 height 24
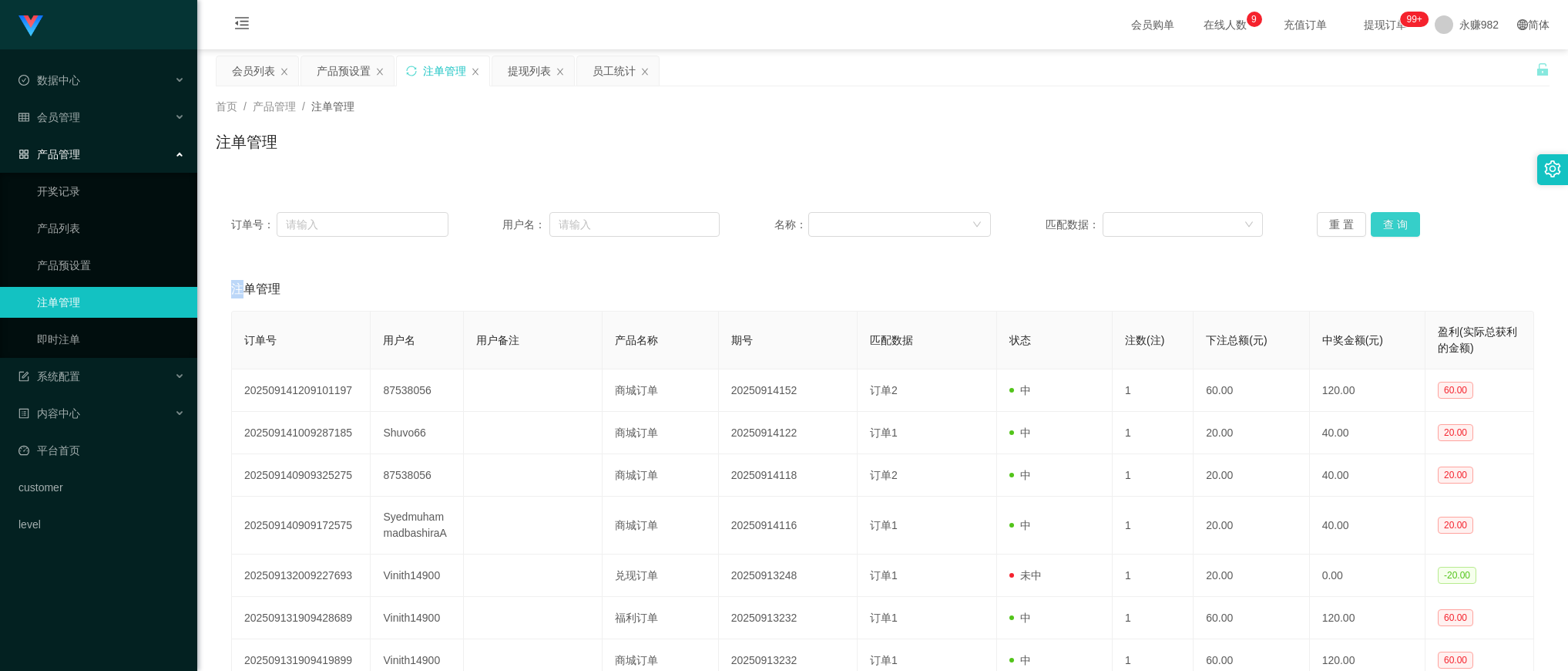
click at [1399, 229] on button "查 询" at bounding box center [1395, 223] width 49 height 24
click at [1399, 229] on div "重 置 查 询" at bounding box center [1425, 223] width 217 height 24
click at [1399, 229] on button "查 询" at bounding box center [1395, 223] width 49 height 24
click at [1399, 229] on div "重 置 查 询" at bounding box center [1425, 223] width 217 height 24
click at [1399, 229] on button "查 询" at bounding box center [1395, 223] width 49 height 24
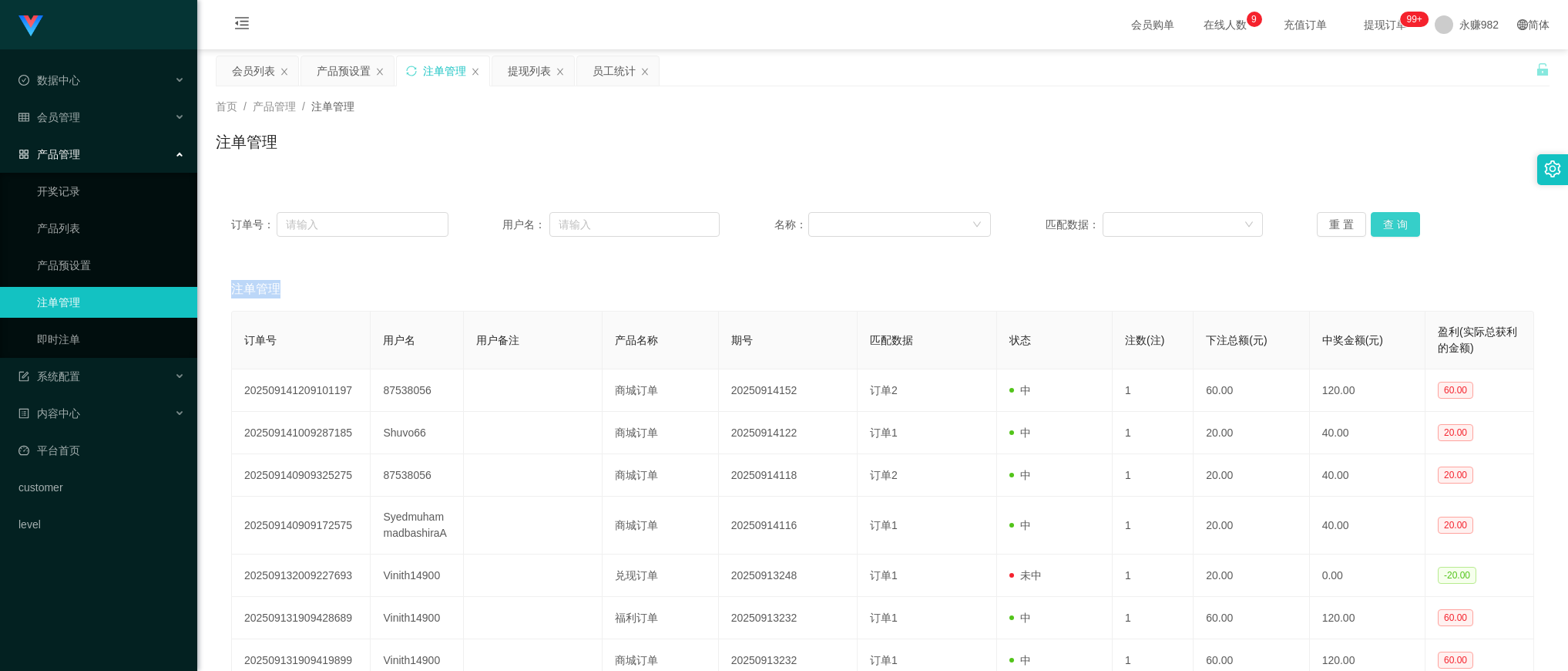
click at [1399, 229] on div "重 置 查 询" at bounding box center [1425, 223] width 217 height 24
click at [1399, 229] on button "查 询" at bounding box center [1395, 223] width 49 height 24
click at [1399, 229] on div "重 置 查 询" at bounding box center [1425, 223] width 217 height 24
click at [1399, 229] on button "查 询" at bounding box center [1395, 223] width 49 height 24
click at [1399, 229] on div "重 置 查 询" at bounding box center [1425, 223] width 217 height 24
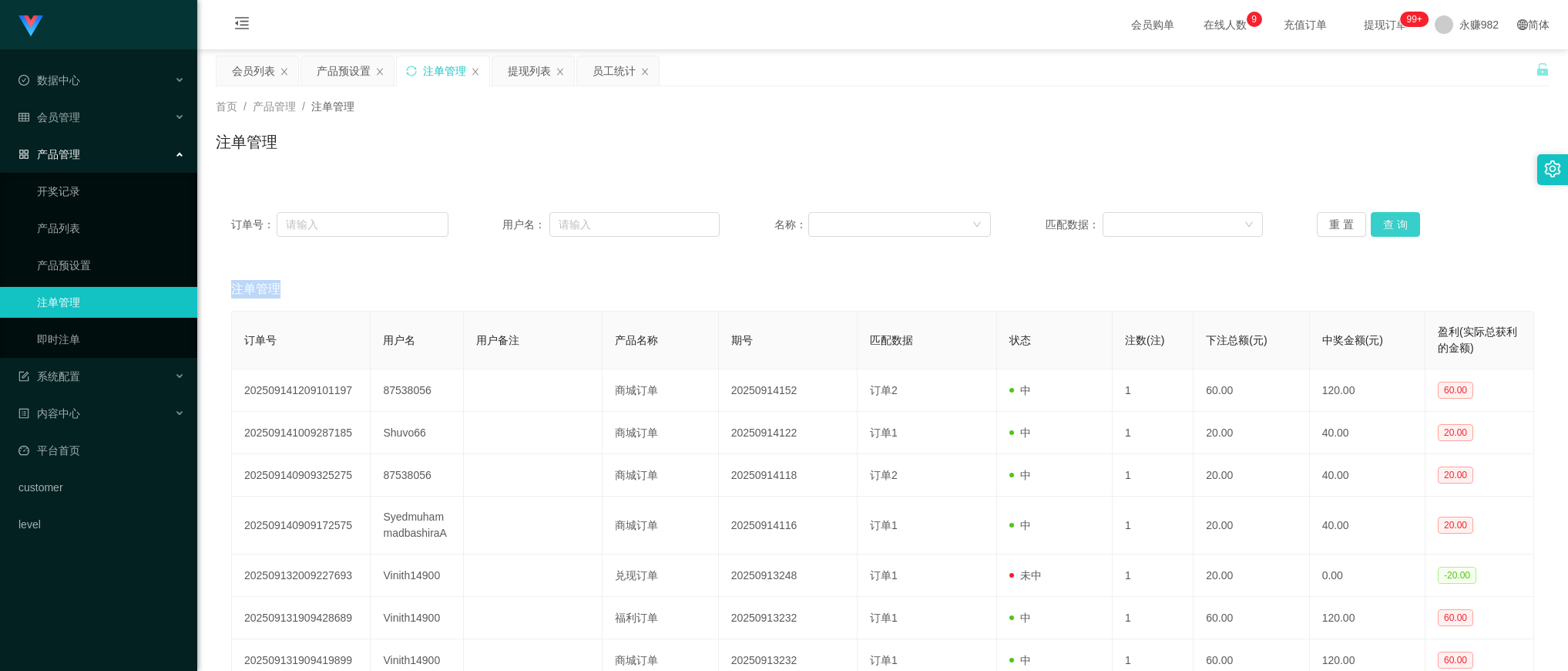
click at [1399, 229] on button "查 询" at bounding box center [1395, 223] width 49 height 24
click at [1399, 229] on div "重 置 查 询" at bounding box center [1425, 223] width 217 height 24
click at [1399, 229] on button "查 询" at bounding box center [1395, 223] width 49 height 24
click at [1399, 229] on div "重 置 查 询" at bounding box center [1425, 223] width 217 height 24
click at [1399, 229] on button "查 询" at bounding box center [1395, 223] width 49 height 24
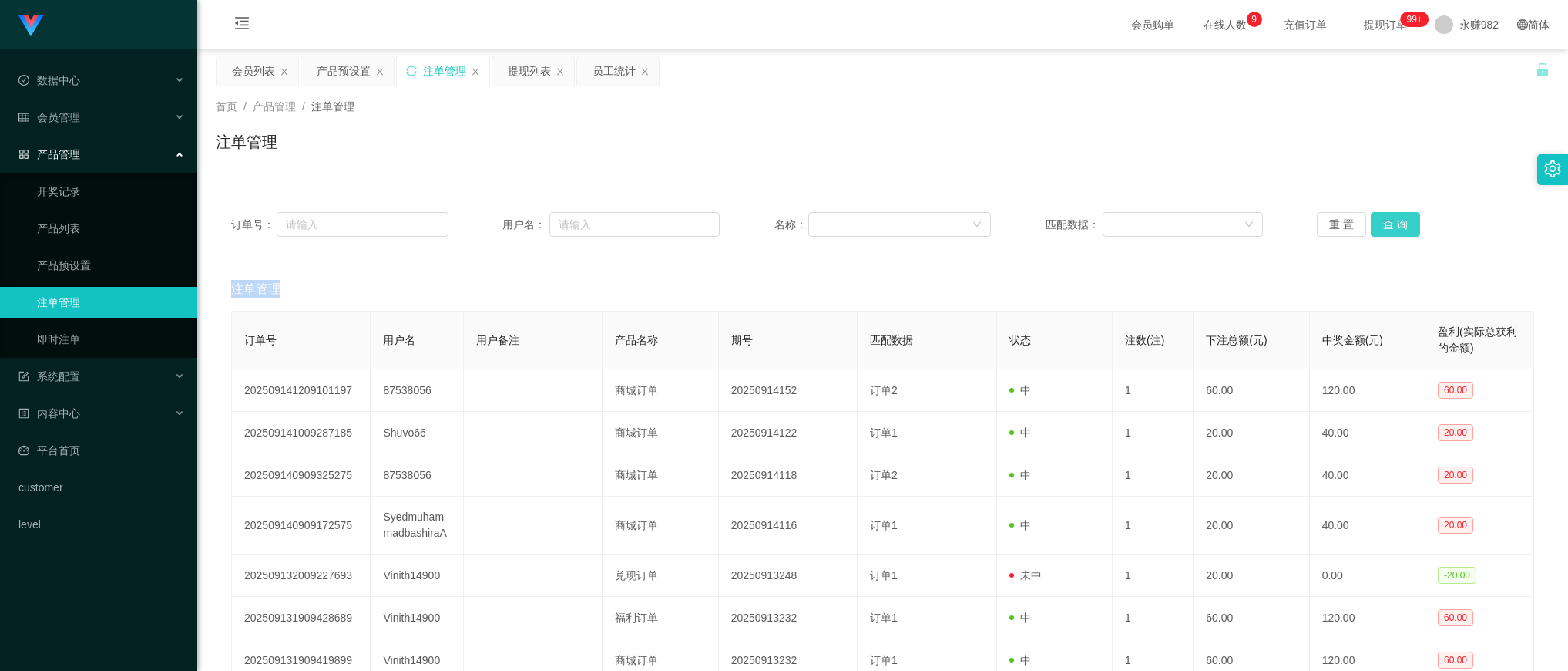
click at [1399, 229] on div "重 置 查 询" at bounding box center [1425, 223] width 217 height 24
click at [1399, 229] on button "查 询" at bounding box center [1395, 223] width 49 height 24
click at [1399, 229] on div "重 置 查 询" at bounding box center [1425, 223] width 217 height 24
click at [1402, 224] on button "查 询" at bounding box center [1395, 223] width 49 height 24
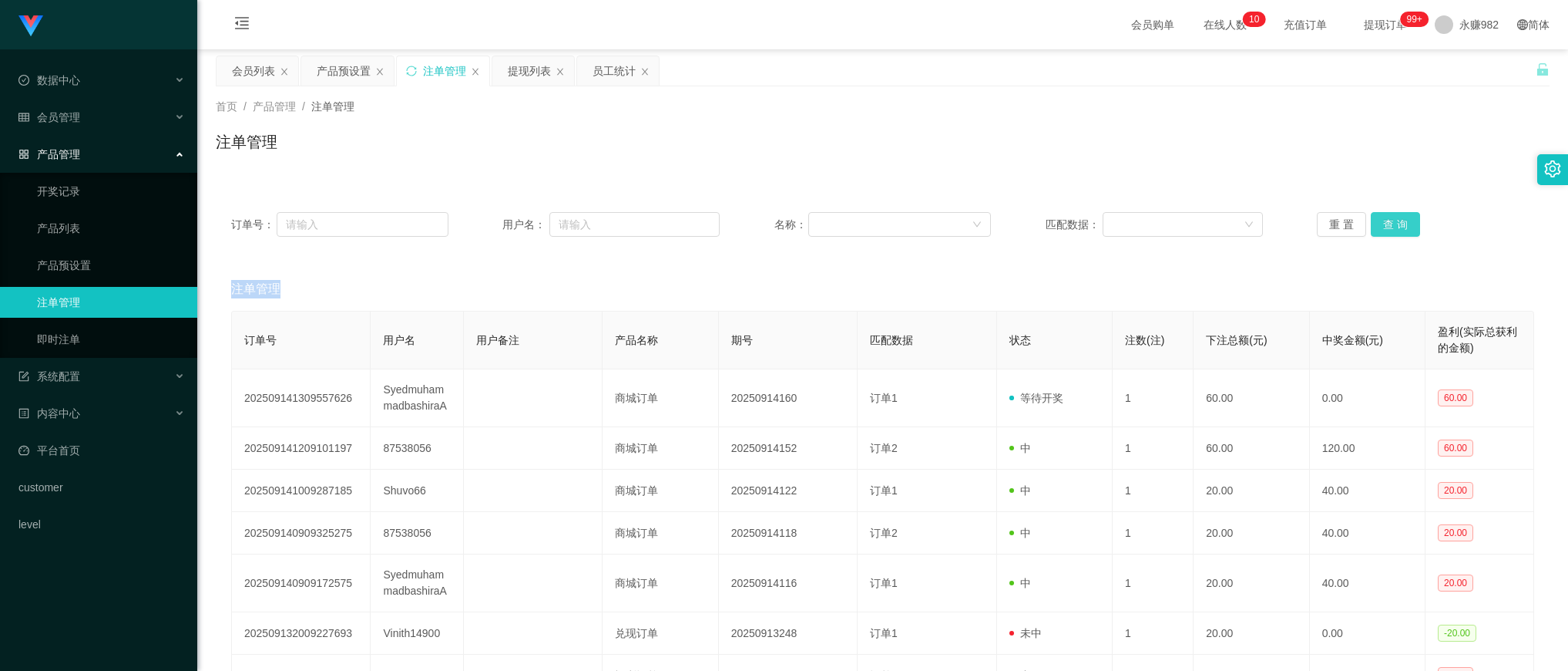
click at [1402, 224] on button "查 询" at bounding box center [1395, 223] width 49 height 24
click at [1402, 224] on div "重 置 查 询" at bounding box center [1425, 223] width 217 height 24
click at [1402, 224] on button "查 询" at bounding box center [1395, 223] width 49 height 24
click at [1402, 224] on div "重 置 查 询" at bounding box center [1425, 223] width 217 height 24
click at [1402, 224] on button "查 询" at bounding box center [1395, 223] width 49 height 24
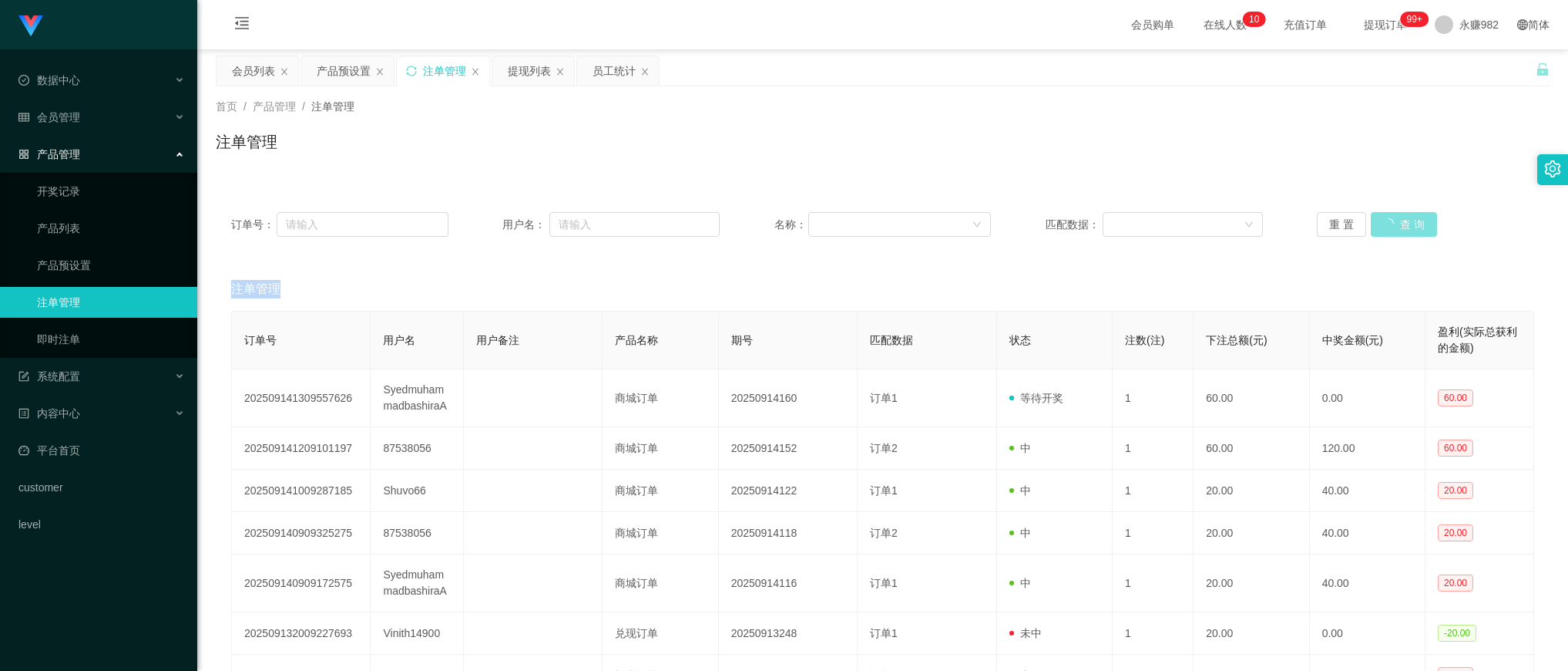
click at [1402, 224] on div "重 置 查 询" at bounding box center [1425, 223] width 217 height 24
click at [1402, 224] on button "查 询" at bounding box center [1404, 223] width 66 height 24
click at [1402, 224] on div "重 置 查 询" at bounding box center [1425, 223] width 217 height 24
click at [1402, 224] on button "查 询" at bounding box center [1395, 223] width 49 height 24
click at [1402, 224] on div "重 置 查 询" at bounding box center [1425, 223] width 217 height 24
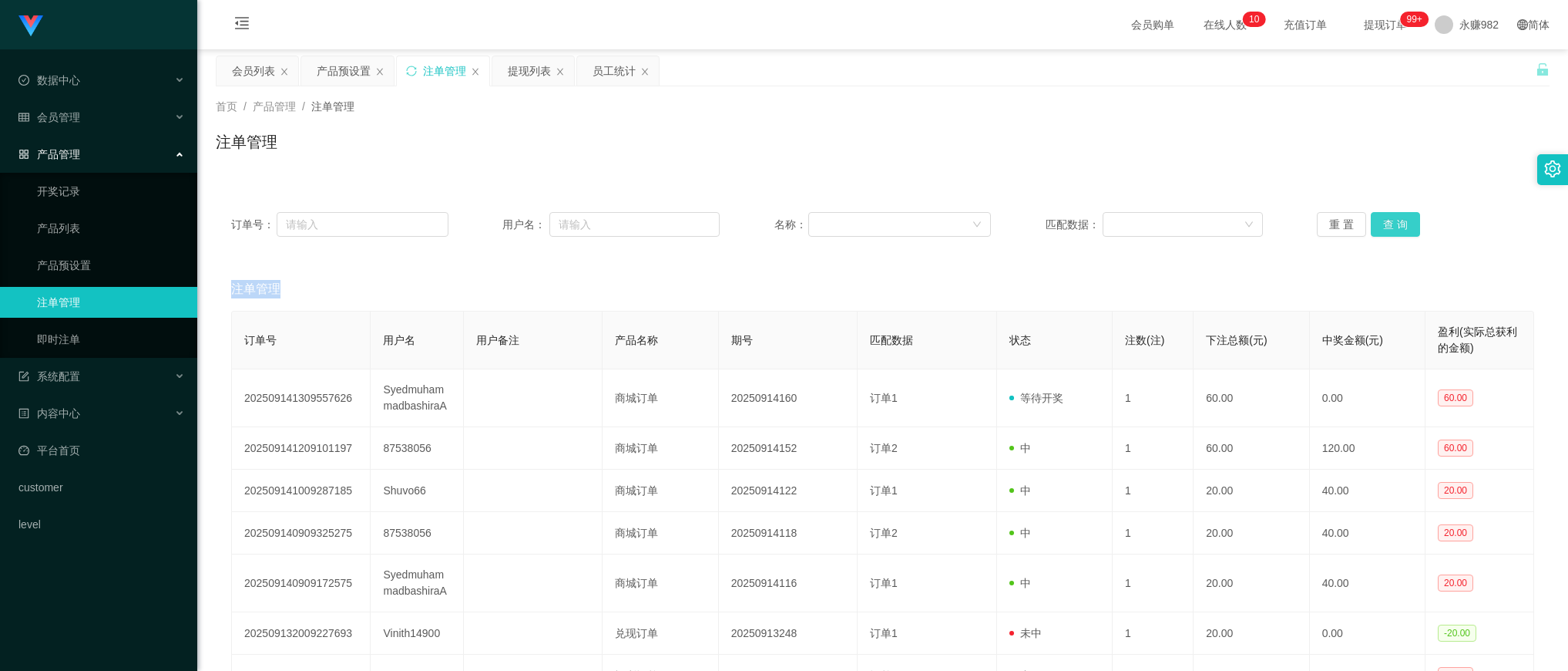
click at [1402, 224] on button "查 询" at bounding box center [1395, 223] width 49 height 24
click at [1402, 224] on div "重 置 查 询" at bounding box center [1425, 223] width 217 height 24
click at [1402, 224] on button "查 询" at bounding box center [1395, 223] width 49 height 24
click at [1391, 216] on button "查 询" at bounding box center [1395, 223] width 49 height 24
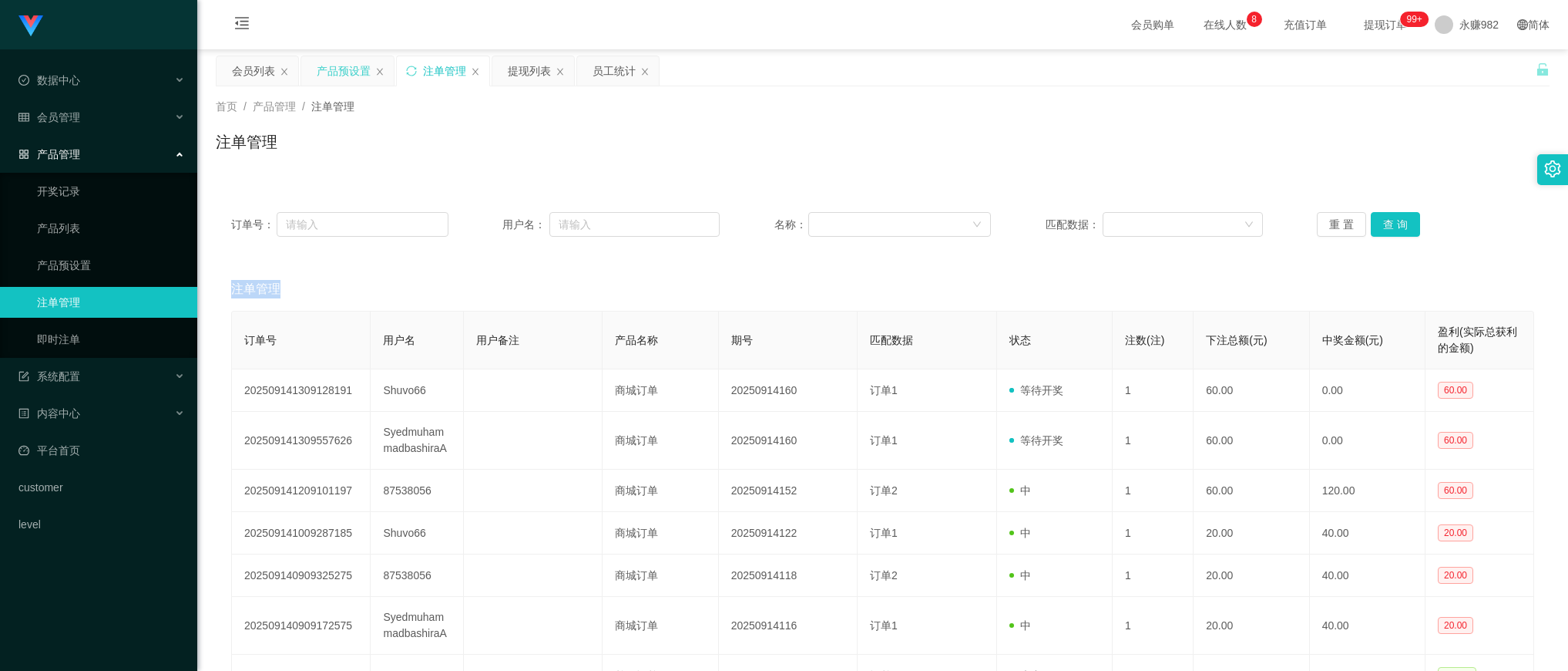
click at [330, 72] on div "产品预设置" at bounding box center [343, 71] width 54 height 30
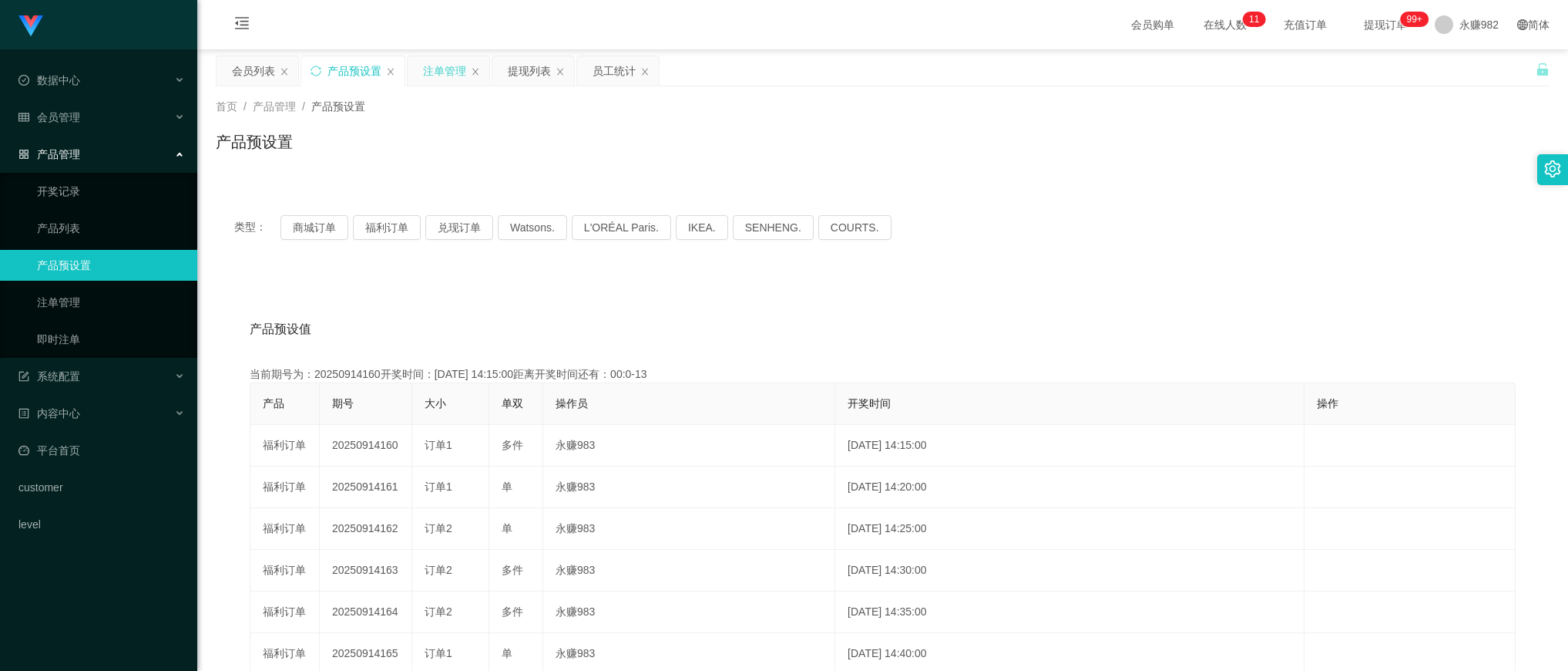
click at [432, 72] on div "注单管理" at bounding box center [445, 71] width 43 height 30
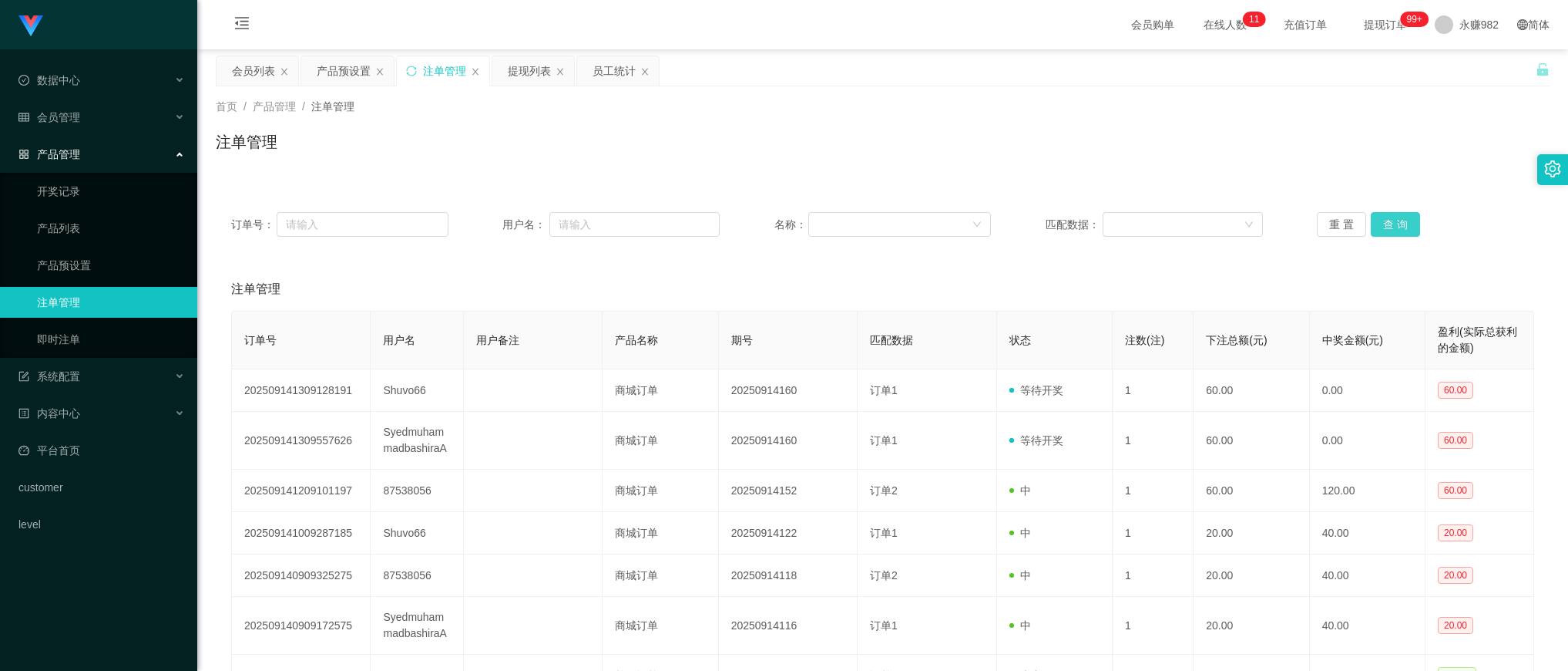
click at [1394, 220] on button "查 询" at bounding box center [1395, 223] width 49 height 24
